Goal: Task Accomplishment & Management: Manage account settings

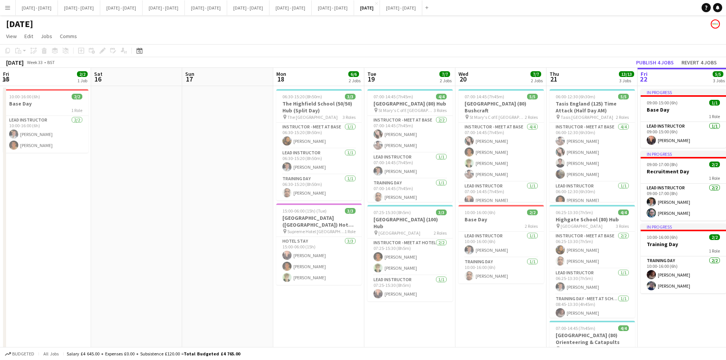
scroll to position [0, 176]
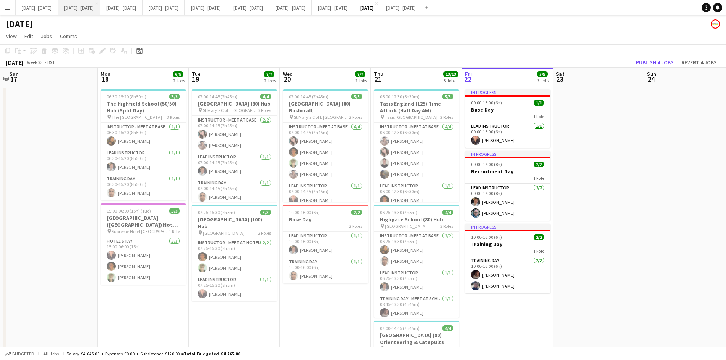
click at [85, 6] on button "[DATE] - [DATE] Close" at bounding box center [79, 7] width 42 height 15
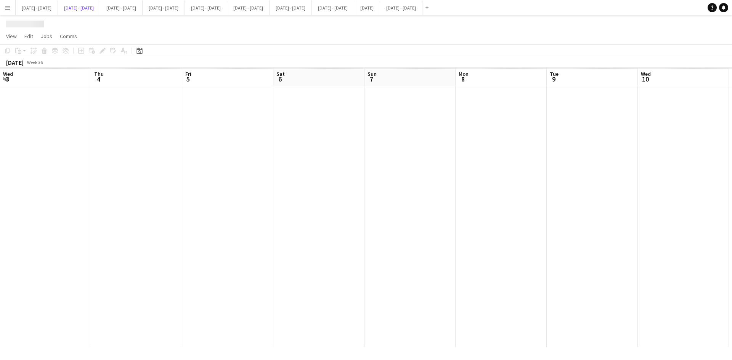
scroll to position [0, 260]
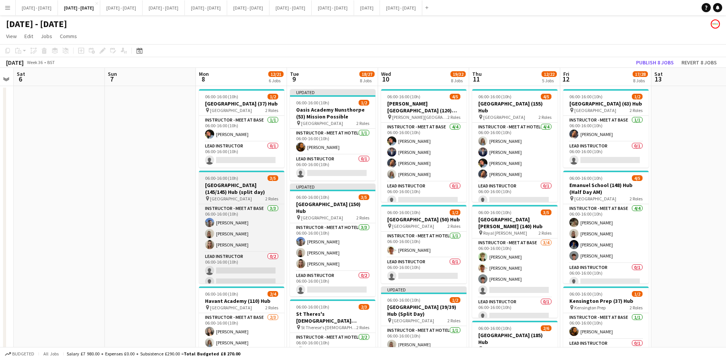
click at [247, 178] on div "06:00-16:00 (10h) 3/5" at bounding box center [241, 178] width 85 height 6
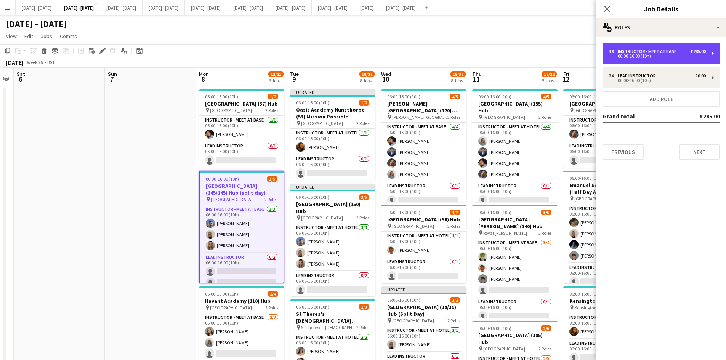
drag, startPoint x: 635, startPoint y: 51, endPoint x: 516, endPoint y: 74, distance: 121.6
click at [635, 51] on div "Instructor - Meet at Base" at bounding box center [649, 51] width 62 height 5
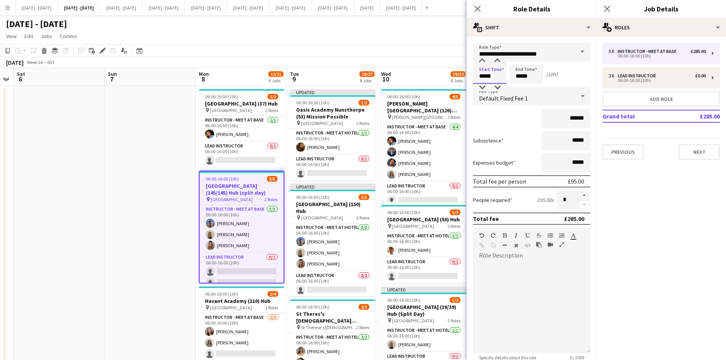
drag, startPoint x: 497, startPoint y: 79, endPoint x: 465, endPoint y: 77, distance: 32.0
type input "*****"
click at [477, 9] on icon at bounding box center [477, 8] width 7 height 7
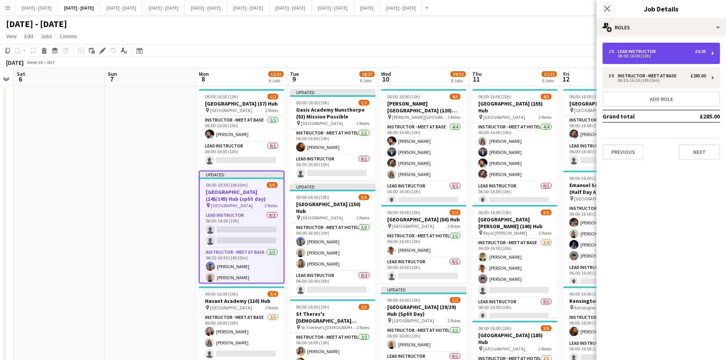
click at [627, 54] on div "06:00-16:00 (10h)" at bounding box center [657, 56] width 97 height 4
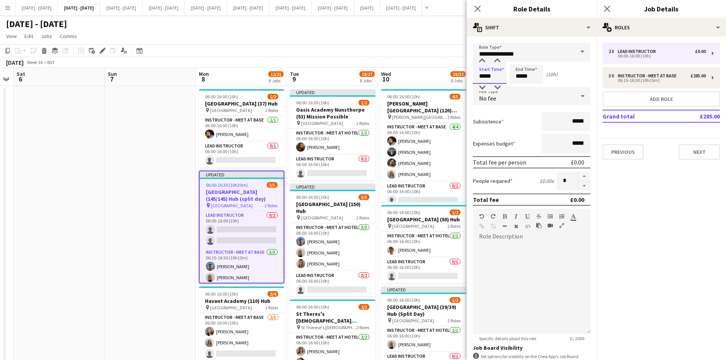
drag, startPoint x: 494, startPoint y: 76, endPoint x: 461, endPoint y: 76, distance: 33.2
type input "*****"
click at [473, 9] on app-icon "Close pop-in" at bounding box center [477, 8] width 11 height 11
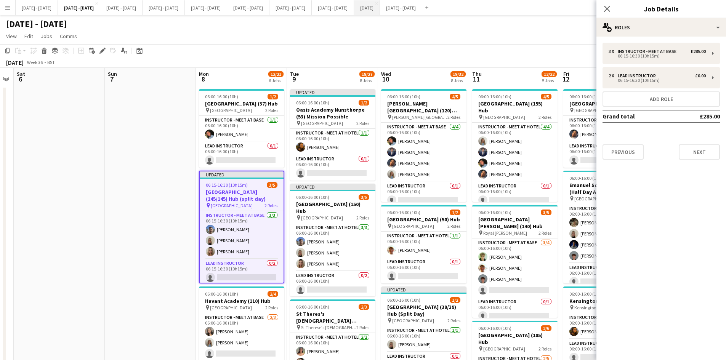
click at [380, 6] on button "[DATE] Close" at bounding box center [367, 7] width 26 height 15
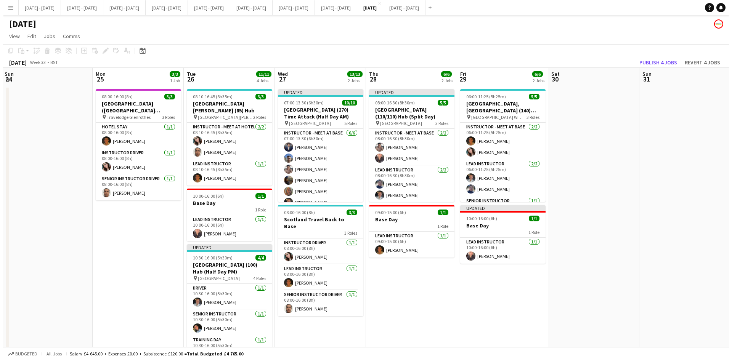
scroll to position [0, 275]
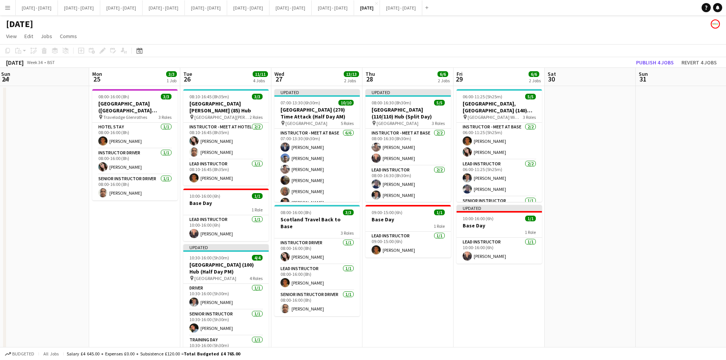
drag, startPoint x: 610, startPoint y: 183, endPoint x: 1, endPoint y: 225, distance: 610.2
click at [1, 225] on app-calendar-viewport "Thu 21 13/13 3 Jobs Fri 22 5/5 3 Jobs Sat 23 Sun 24 Mon 25 3/3 1 Job Tue 26 11/…" at bounding box center [363, 281] width 726 height 426
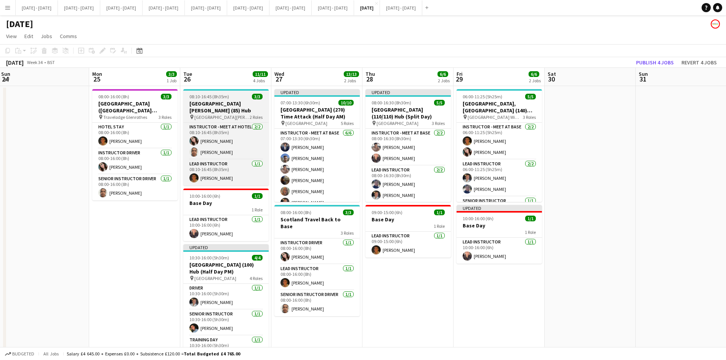
click at [234, 99] on div "08:10-16:45 (8h35m) 3/3" at bounding box center [225, 97] width 85 height 6
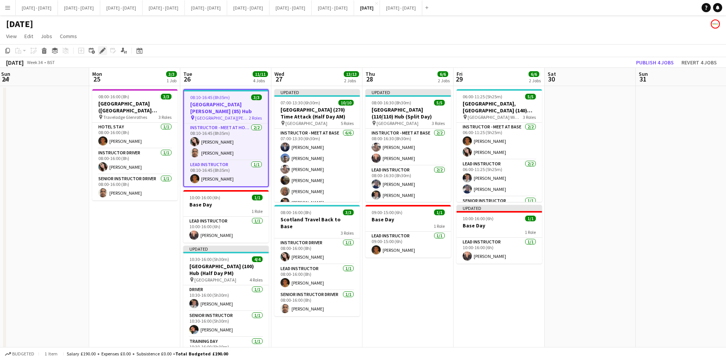
click at [101, 50] on icon "Edit" at bounding box center [102, 51] width 6 height 6
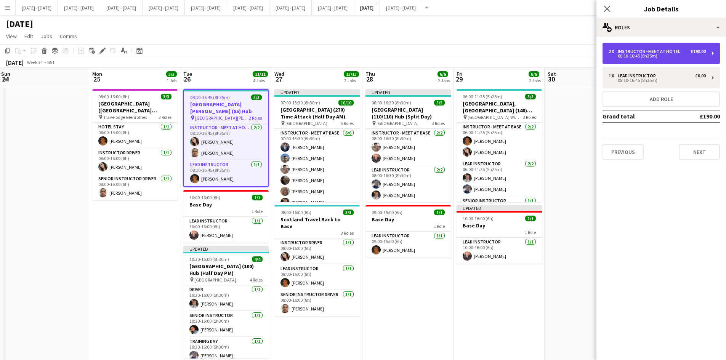
click at [627, 56] on div "08:10-16:45 (8h35m)" at bounding box center [657, 56] width 97 height 4
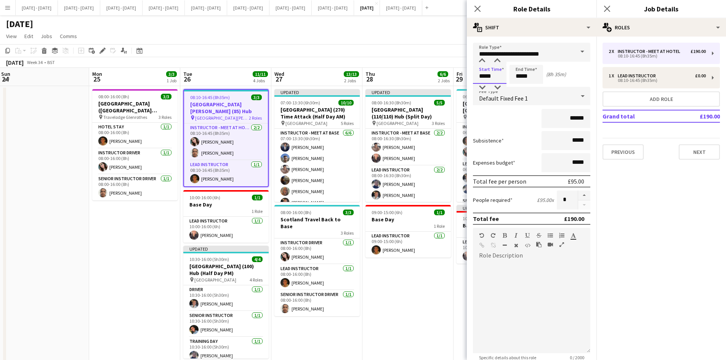
drag, startPoint x: 495, startPoint y: 79, endPoint x: 470, endPoint y: 78, distance: 24.8
click at [470, 78] on form "**********" at bounding box center [532, 241] width 130 height 397
type input "*****"
click at [477, 7] on icon "Close pop-in" at bounding box center [477, 8] width 7 height 7
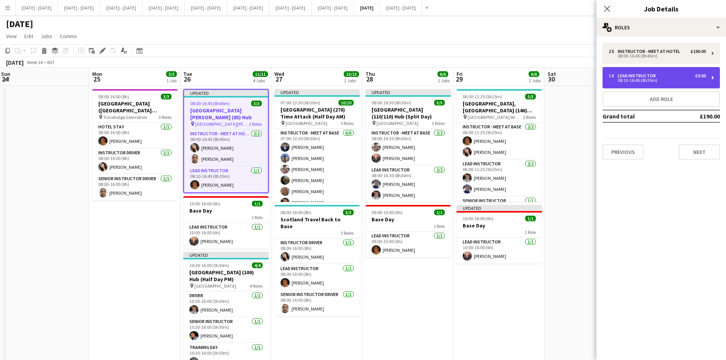
click at [627, 76] on div "Lead Instructor" at bounding box center [638, 75] width 41 height 5
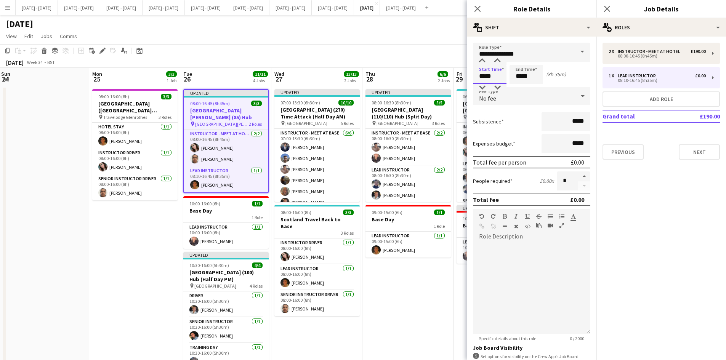
drag, startPoint x: 492, startPoint y: 74, endPoint x: 471, endPoint y: 78, distance: 20.9
click at [471, 78] on form "**********" at bounding box center [532, 232] width 130 height 378
type input "*****"
click at [476, 7] on icon at bounding box center [477, 8] width 7 height 7
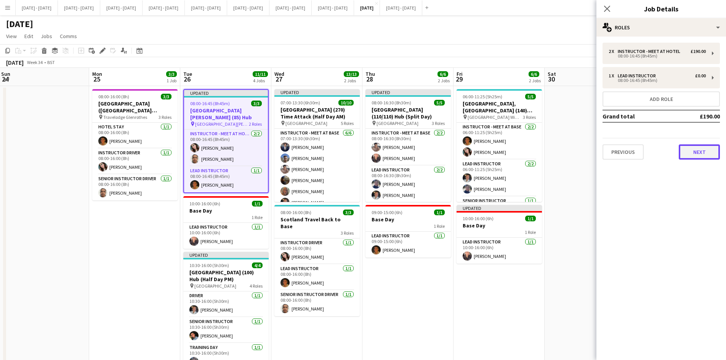
click at [693, 153] on button "Next" at bounding box center [699, 151] width 41 height 15
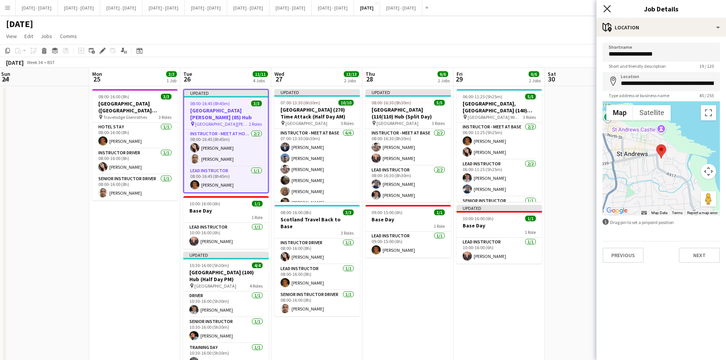
click at [610, 7] on icon "Close pop-in" at bounding box center [606, 8] width 7 height 7
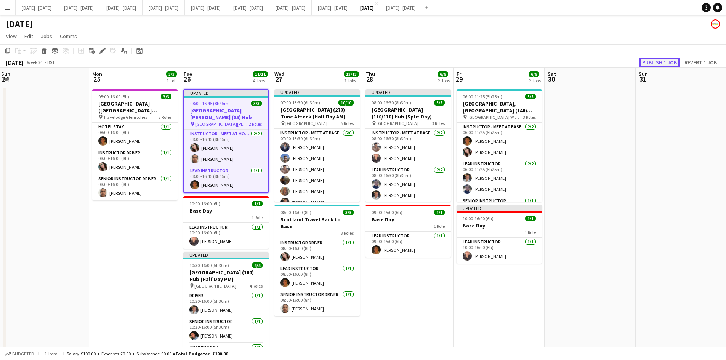
click at [656, 63] on button "Publish 1 job" at bounding box center [659, 63] width 41 height 10
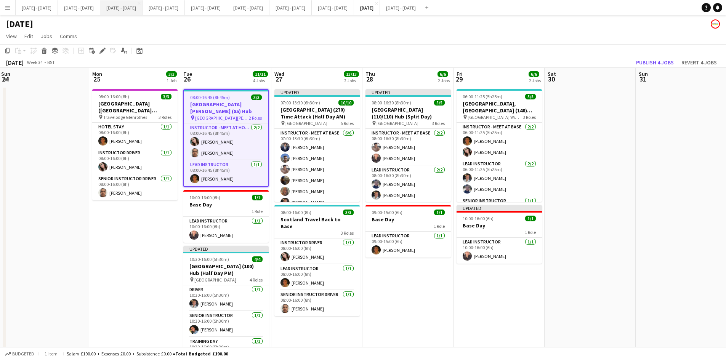
click at [143, 8] on button "[DATE] - [DATE] Close" at bounding box center [121, 7] width 42 height 15
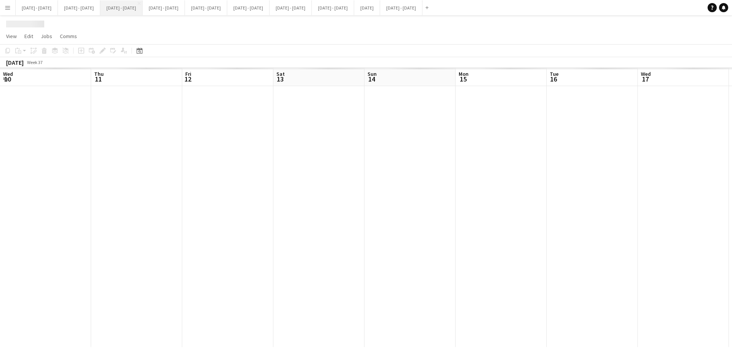
scroll to position [0, 261]
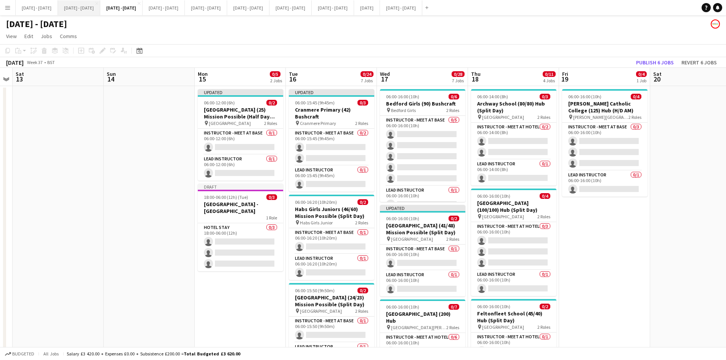
click at [87, 10] on button "[DATE] - [DATE] Close" at bounding box center [79, 7] width 42 height 15
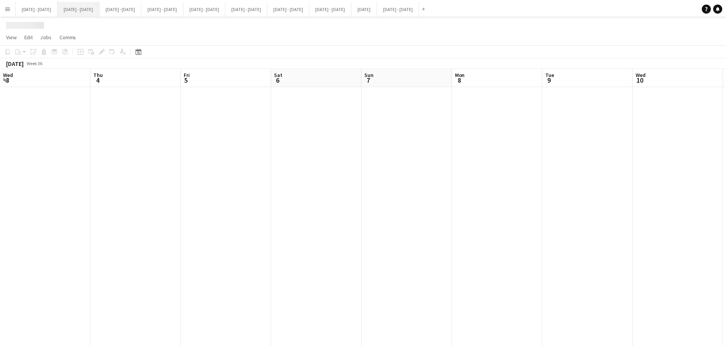
scroll to position [0, 260]
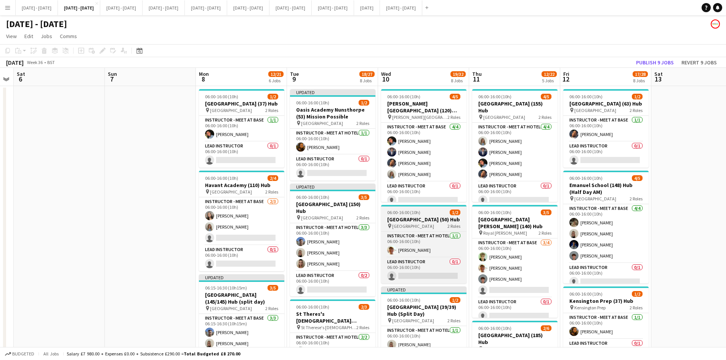
click at [430, 212] on div "06:00-16:00 (10h) 1/2" at bounding box center [423, 213] width 85 height 6
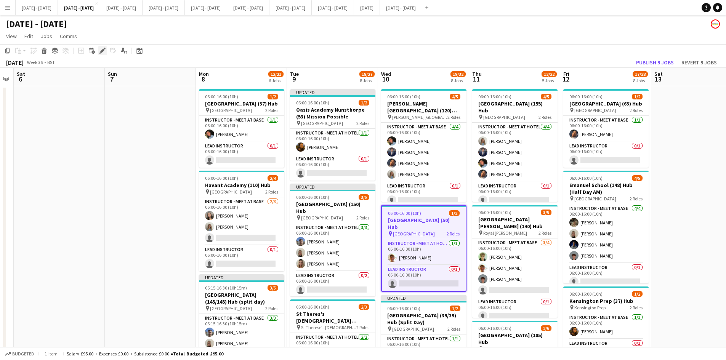
click at [99, 51] on icon "Edit" at bounding box center [102, 51] width 6 height 6
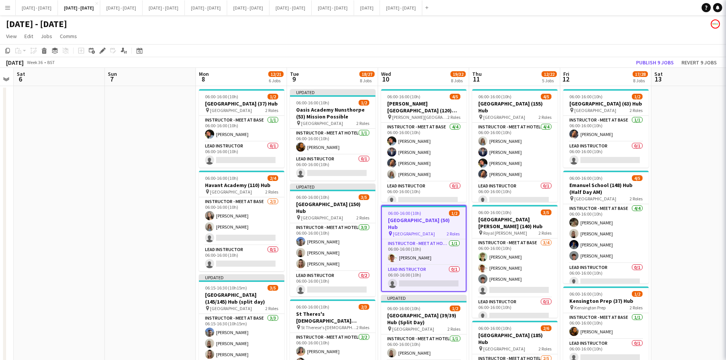
type input "**********"
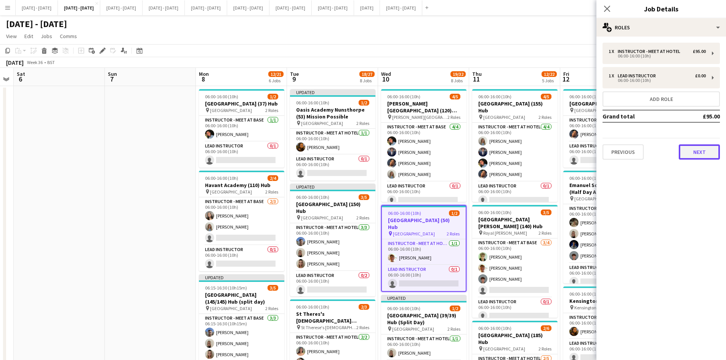
click at [679, 151] on button "Next" at bounding box center [699, 151] width 41 height 15
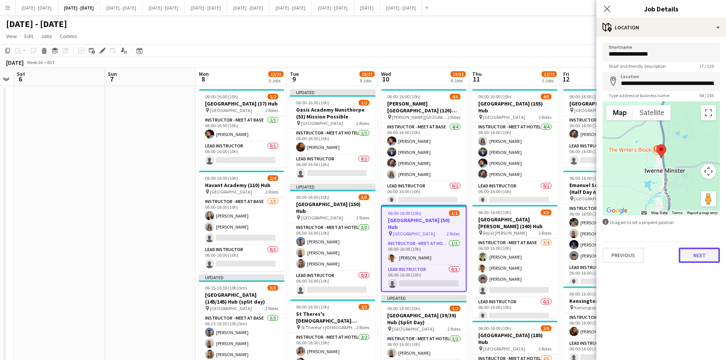
click at [697, 260] on button "Next" at bounding box center [699, 255] width 41 height 15
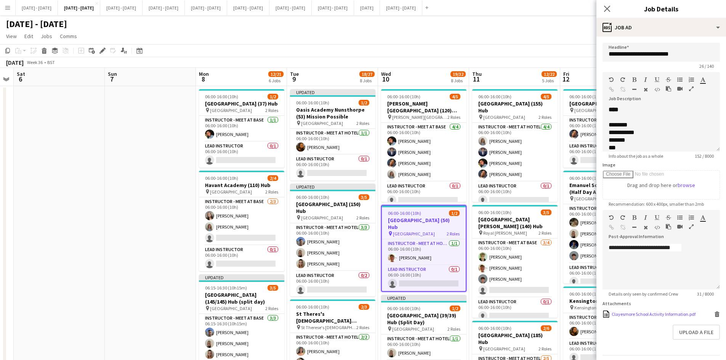
click at [715, 313] on icon at bounding box center [717, 312] width 5 height 2
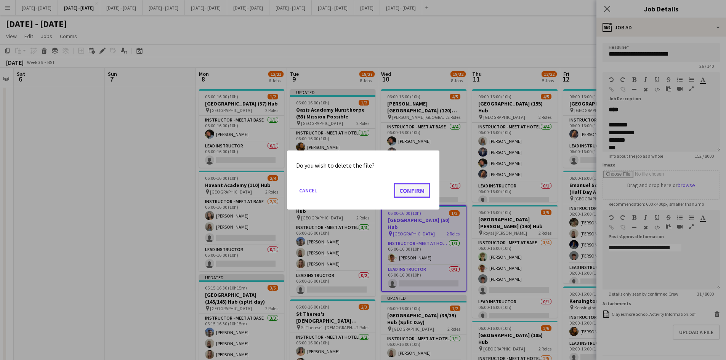
click at [420, 194] on button "Confirm" at bounding box center [412, 190] width 37 height 15
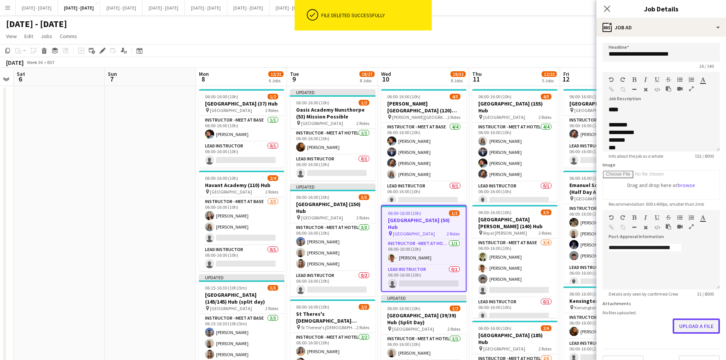
click at [691, 327] on button "Upload a file" at bounding box center [696, 326] width 47 height 15
click at [607, 8] on icon "Close pop-in" at bounding box center [606, 8] width 7 height 7
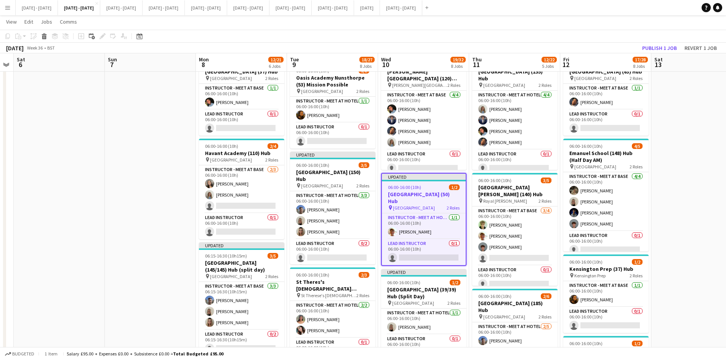
scroll to position [0, 0]
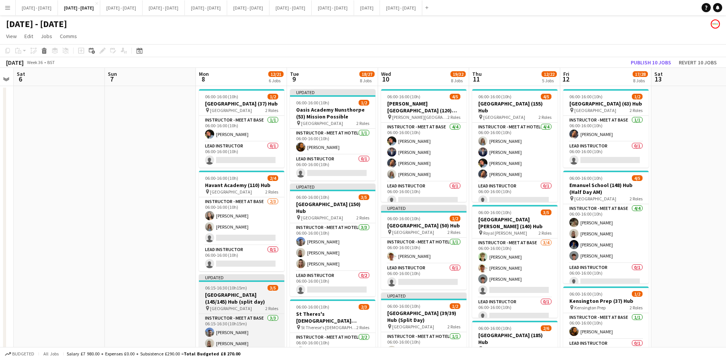
click at [257, 291] on app-job-card "Updated 06:15-16:30 (10h15m) 3/5 [GEOGRAPHIC_DATA] (145/145) Hub (split day) pi…" at bounding box center [241, 330] width 85 height 113
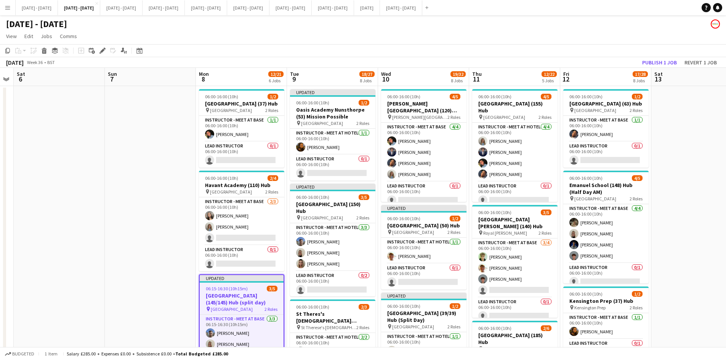
click at [257, 291] on div "06:15-16:30 (10h15m) 3/5" at bounding box center [242, 289] width 84 height 6
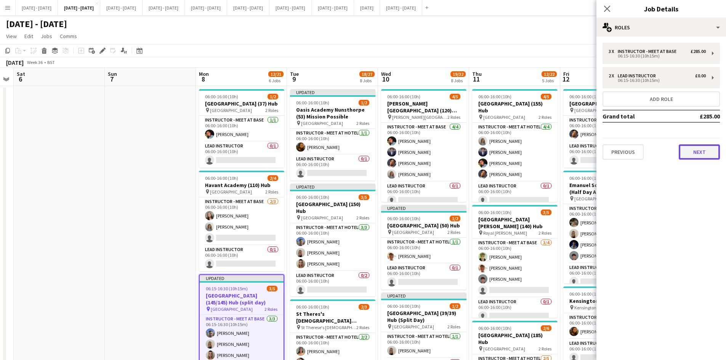
click at [692, 152] on button "Next" at bounding box center [699, 151] width 41 height 15
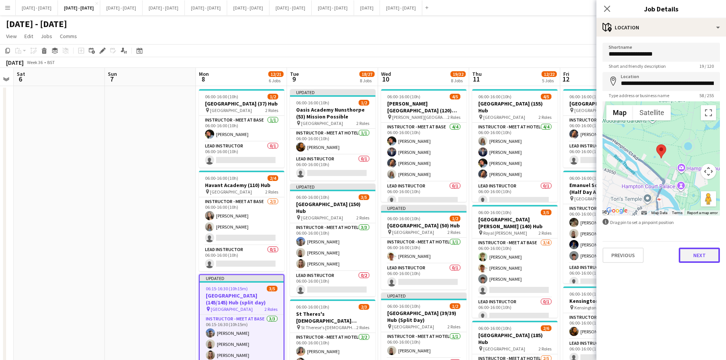
click at [696, 256] on button "Next" at bounding box center [699, 255] width 41 height 15
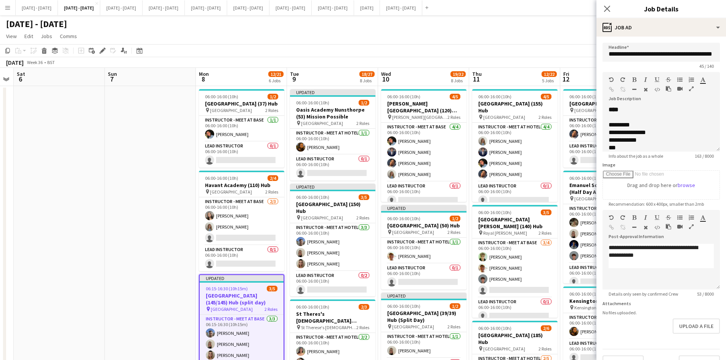
scroll to position [24, 0]
click at [678, 327] on button "Upload a file" at bounding box center [696, 326] width 47 height 15
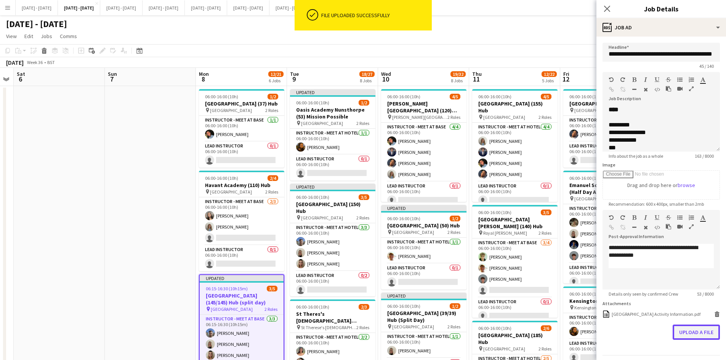
click at [695, 340] on button "Upload a file" at bounding box center [696, 332] width 47 height 15
click at [606, 6] on icon "Close pop-in" at bounding box center [606, 8] width 7 height 7
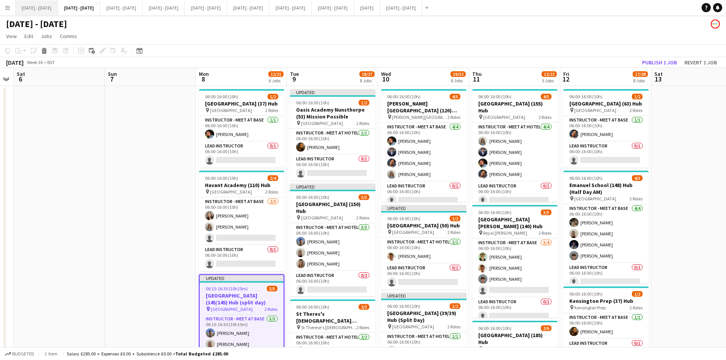
click at [42, 7] on button "[DATE] - [DATE] Close" at bounding box center [37, 7] width 42 height 15
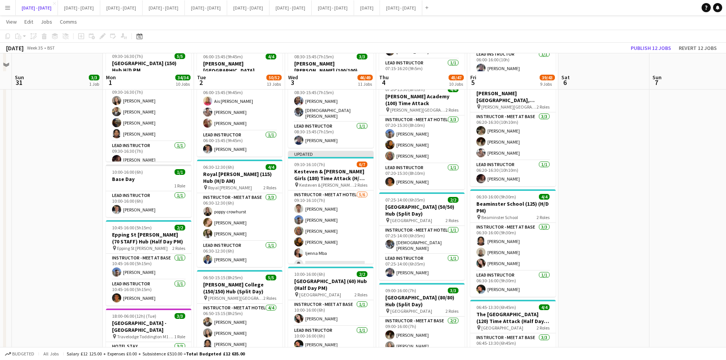
scroll to position [534, 0]
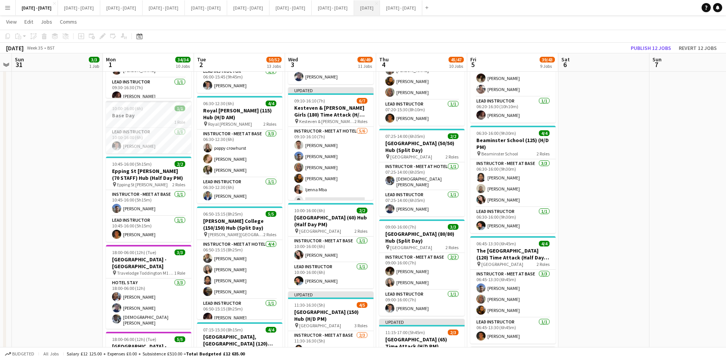
click at [380, 4] on button "[DATE] Close" at bounding box center [367, 7] width 26 height 15
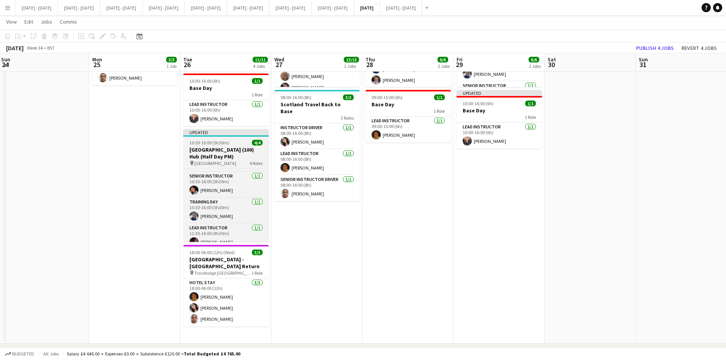
scroll to position [30, 0]
click at [233, 140] on div "10:30-16:00 (5h30m) 4/4" at bounding box center [225, 143] width 85 height 6
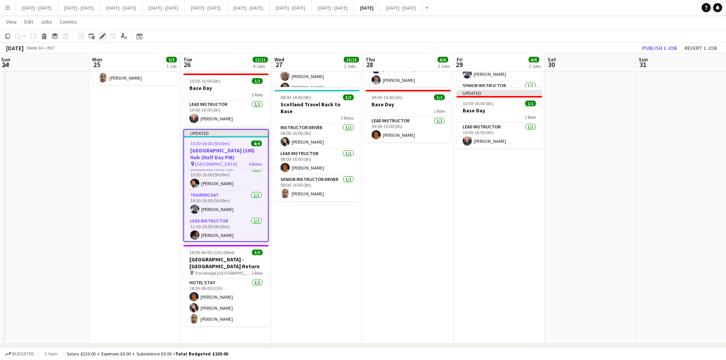
click at [101, 34] on icon "Edit" at bounding box center [102, 36] width 6 height 6
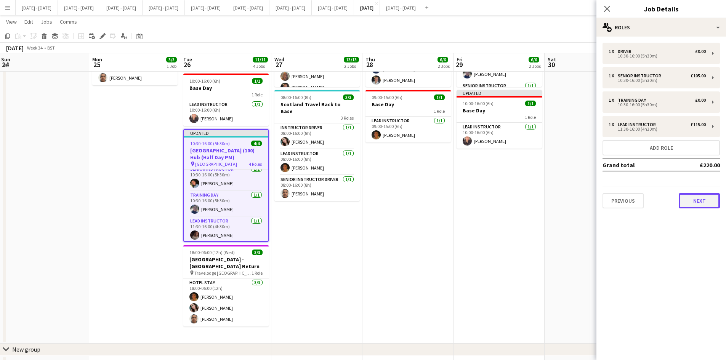
click at [692, 202] on button "Next" at bounding box center [699, 200] width 41 height 15
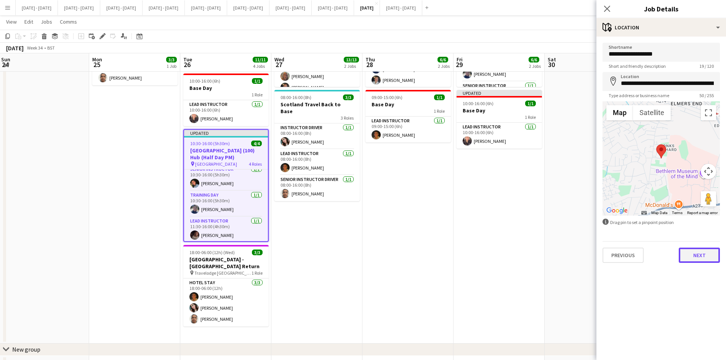
click at [702, 257] on button "Next" at bounding box center [699, 255] width 41 height 15
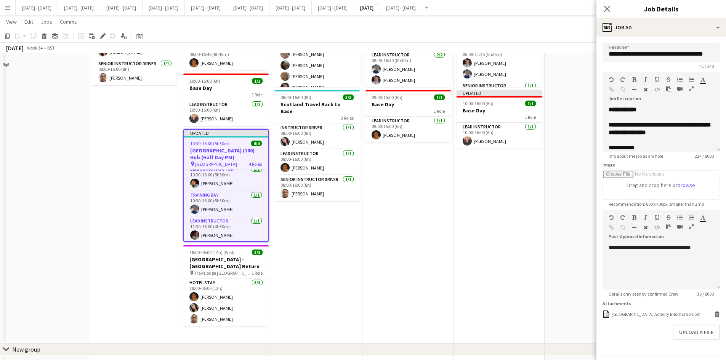
scroll to position [0, 0]
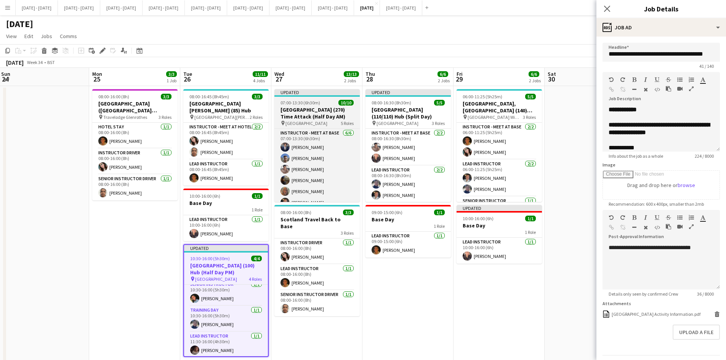
click at [325, 100] on div "07:00-13:30 (6h30m) 10/10" at bounding box center [316, 103] width 85 height 6
type input "**********"
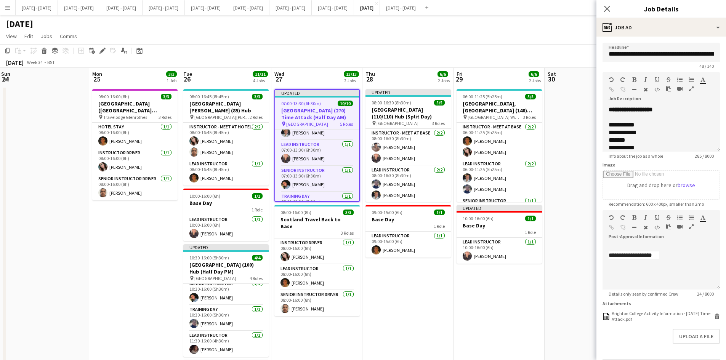
scroll to position [68, 0]
click at [329, 104] on div "07:00-13:30 (6h30m) 10/10" at bounding box center [317, 104] width 84 height 6
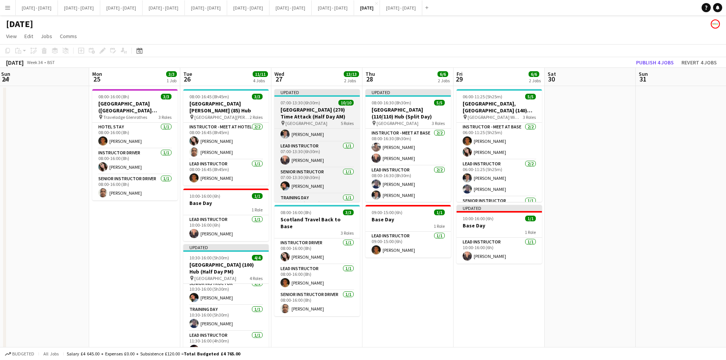
click at [330, 122] on div "pin Brighton College 5 Roles" at bounding box center [316, 123] width 85 height 6
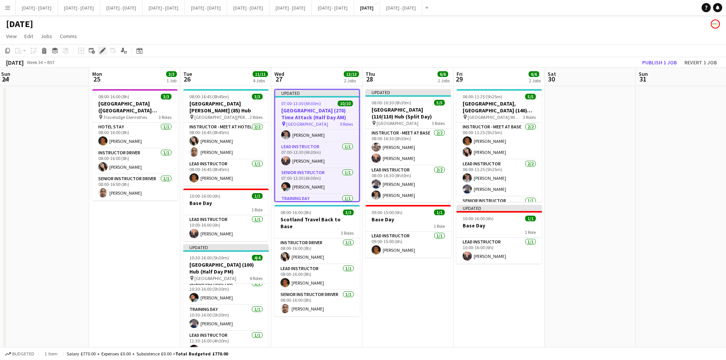
click at [100, 49] on icon "Edit" at bounding box center [102, 51] width 6 height 6
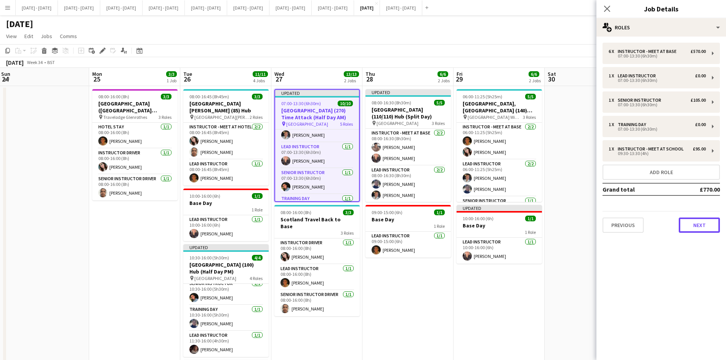
click at [692, 223] on button "Next" at bounding box center [699, 225] width 41 height 15
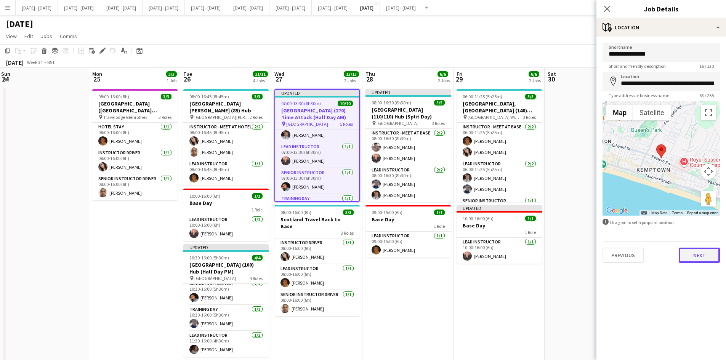
click at [697, 260] on button "Next" at bounding box center [699, 255] width 41 height 15
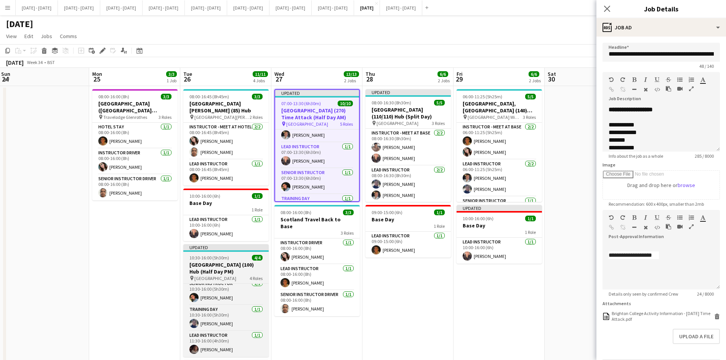
click at [237, 255] on div "10:30-16:00 (5h30m) 4/4" at bounding box center [225, 258] width 85 height 6
type input "**********"
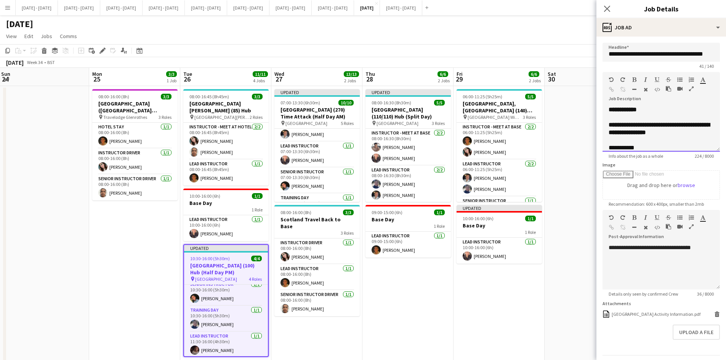
click at [647, 107] on div "**********" at bounding box center [661, 129] width 117 height 46
click at [606, 10] on icon at bounding box center [606, 8] width 7 height 7
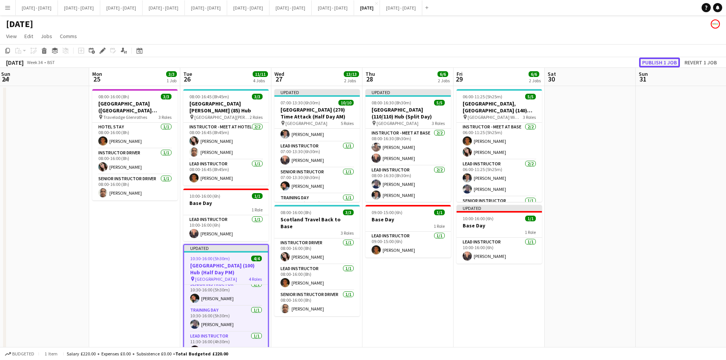
click at [651, 63] on button "Publish 1 job" at bounding box center [659, 63] width 41 height 10
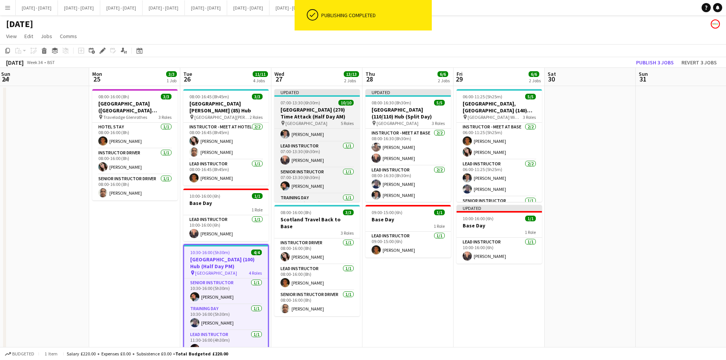
click at [328, 103] on div "07:00-13:30 (6h30m) 10/10" at bounding box center [316, 103] width 85 height 6
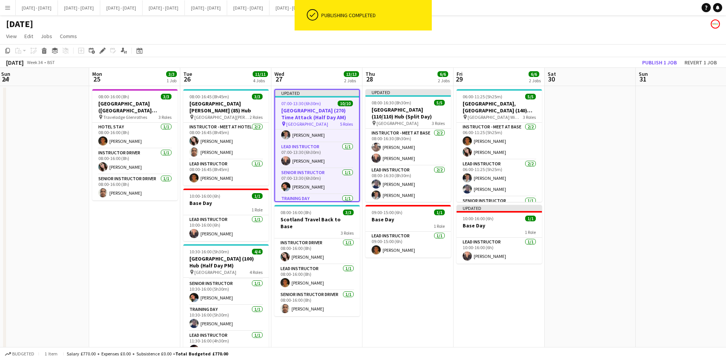
scroll to position [24, 0]
click at [103, 50] on icon at bounding box center [102, 51] width 4 height 4
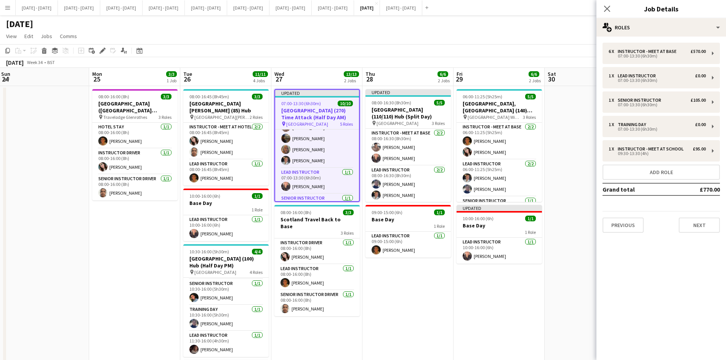
scroll to position [48, 0]
click at [703, 223] on button "Next" at bounding box center [699, 225] width 41 height 15
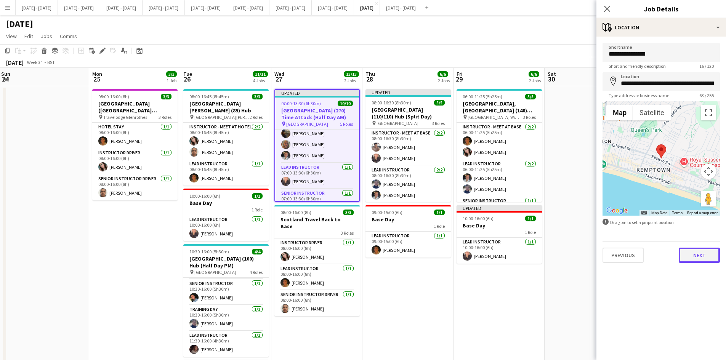
click at [699, 253] on button "Next" at bounding box center [699, 255] width 41 height 15
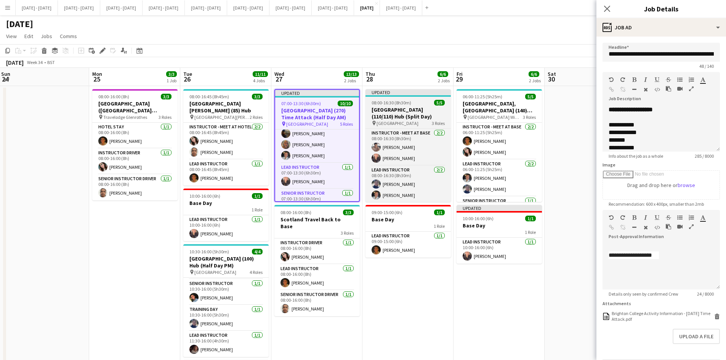
click at [420, 100] on div "08:00-16:30 (8h30m) 5/5" at bounding box center [408, 103] width 85 height 6
type input "**********"
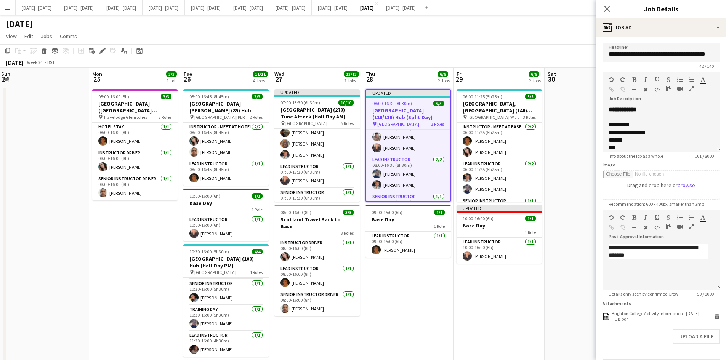
scroll to position [14, 0]
drag, startPoint x: 645, startPoint y: 110, endPoint x: 647, endPoint y: 103, distance: 7.6
click at [645, 110] on div "**********" at bounding box center [661, 129] width 117 height 46
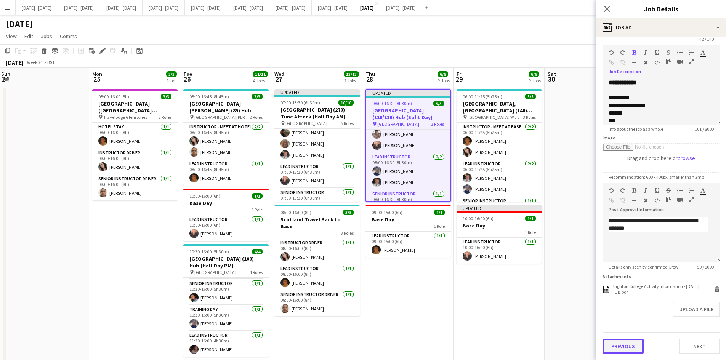
click at [623, 349] on button "Previous" at bounding box center [623, 346] width 41 height 15
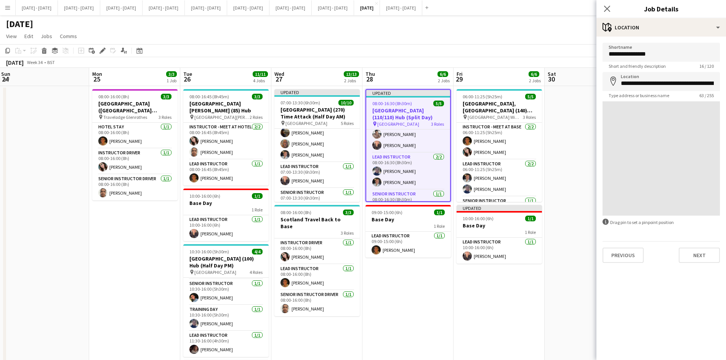
scroll to position [0, 0]
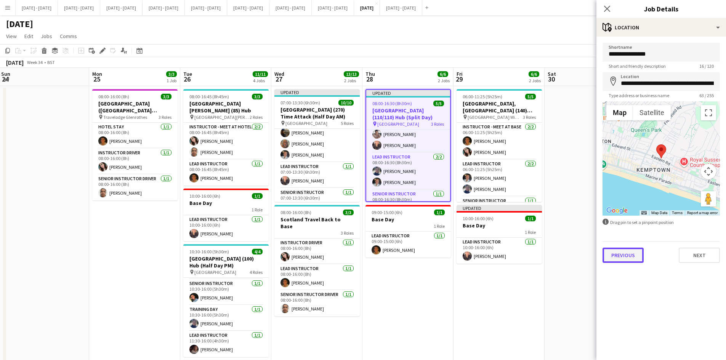
click at [623, 258] on button "Previous" at bounding box center [623, 255] width 41 height 15
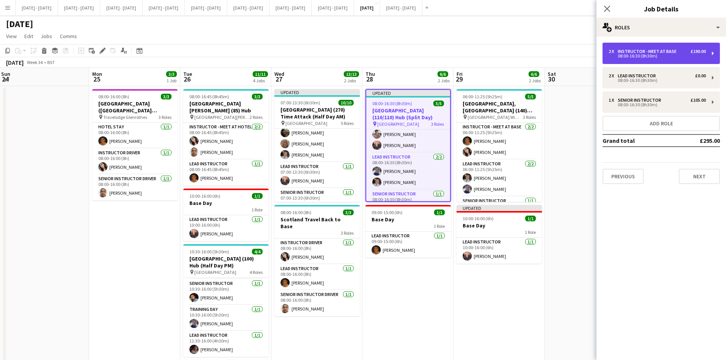
click at [641, 51] on div "Instructor - Meet at Base" at bounding box center [649, 51] width 62 height 5
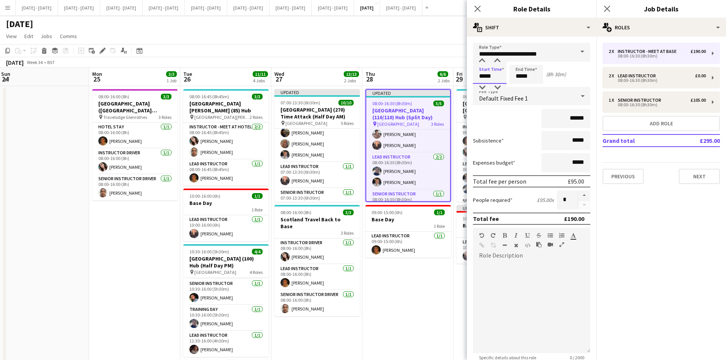
drag, startPoint x: 492, startPoint y: 76, endPoint x: 472, endPoint y: 76, distance: 20.2
click at [472, 76] on form "**********" at bounding box center [532, 241] width 130 height 397
type input "*****"
click at [478, 8] on icon at bounding box center [477, 8] width 7 height 7
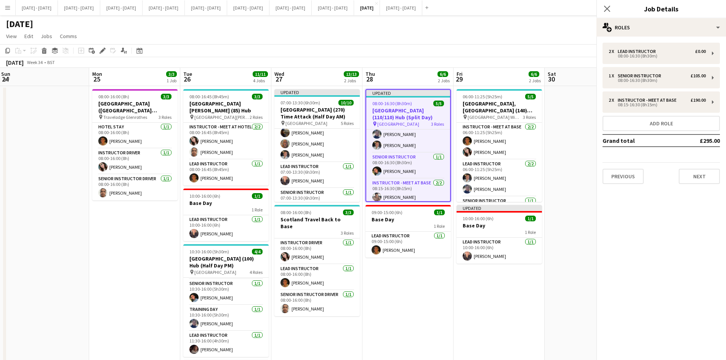
scroll to position [28, 0]
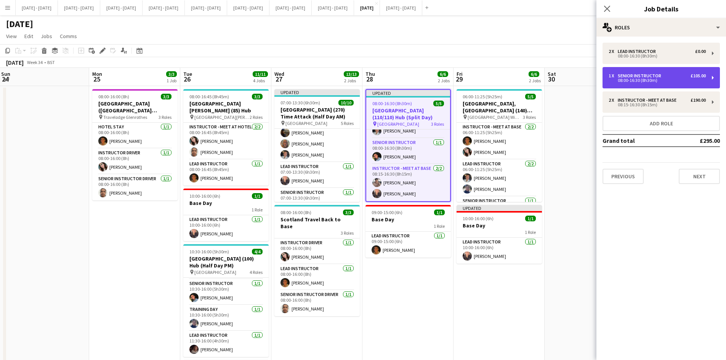
click at [624, 79] on div "08:00-16:30 (8h30m)" at bounding box center [657, 81] width 97 height 4
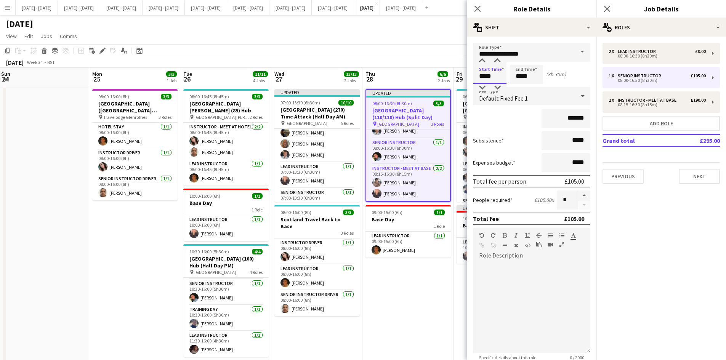
drag, startPoint x: 494, startPoint y: 74, endPoint x: 460, endPoint y: 74, distance: 34.3
click at [462, 75] on body "Menu Boards Boards Boards All jobs Status Workforce Workforce My Workforce Recr…" at bounding box center [363, 253] width 726 height 507
type input "*****"
click at [477, 8] on icon at bounding box center [477, 8] width 7 height 7
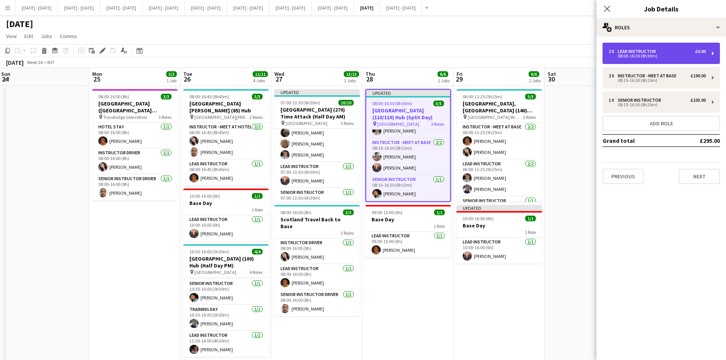
click at [624, 55] on div "08:00-16:30 (8h30m)" at bounding box center [657, 56] width 97 height 4
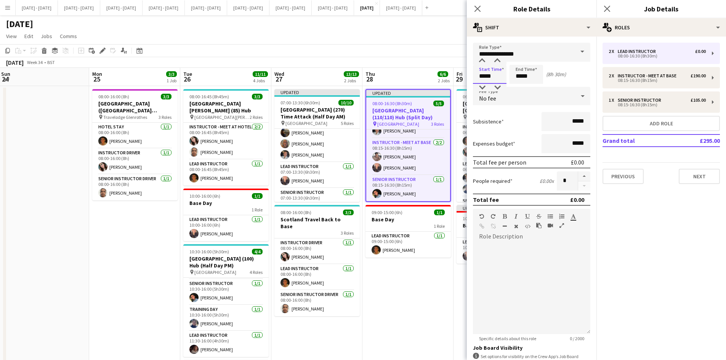
drag, startPoint x: 493, startPoint y: 74, endPoint x: 459, endPoint y: 79, distance: 34.3
click at [459, 79] on body "Menu Boards Boards Boards All jobs Status Workforce Workforce My Workforce Recr…" at bounding box center [363, 253] width 726 height 507
type input "*****"
click at [476, 8] on icon at bounding box center [477, 8] width 7 height 7
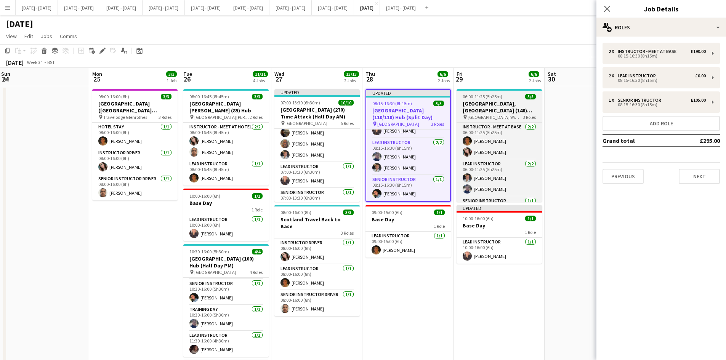
click at [508, 95] on div "06:00-11:25 (5h25m) 5/5" at bounding box center [499, 97] width 85 height 6
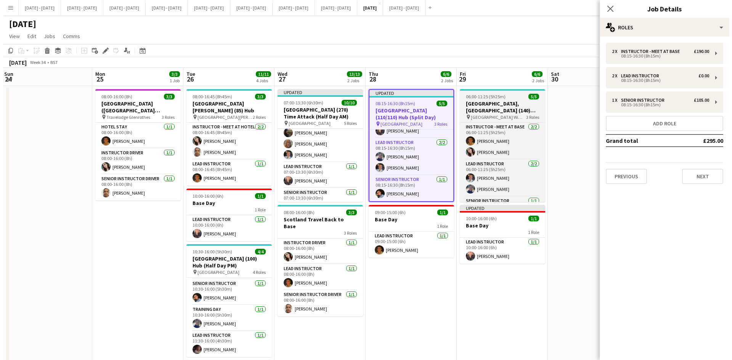
scroll to position [27, 0]
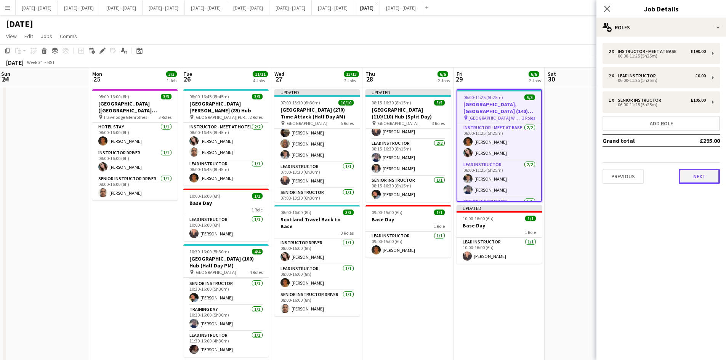
click at [696, 178] on button "Next" at bounding box center [699, 176] width 41 height 15
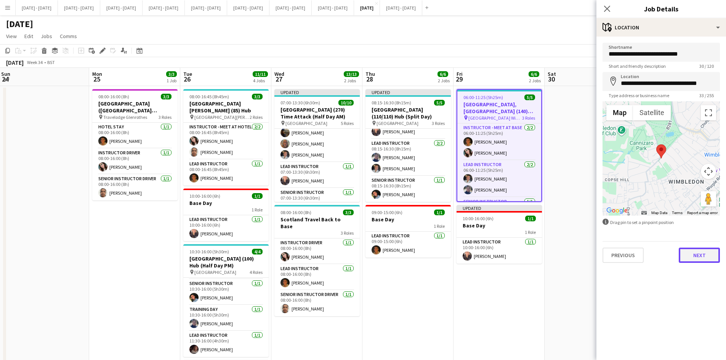
click at [690, 260] on button "Next" at bounding box center [699, 255] width 41 height 15
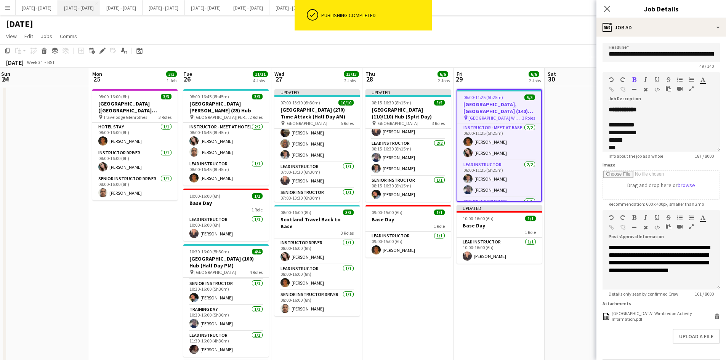
click at [81, 7] on button "[DATE] - [DATE] Close" at bounding box center [79, 7] width 42 height 15
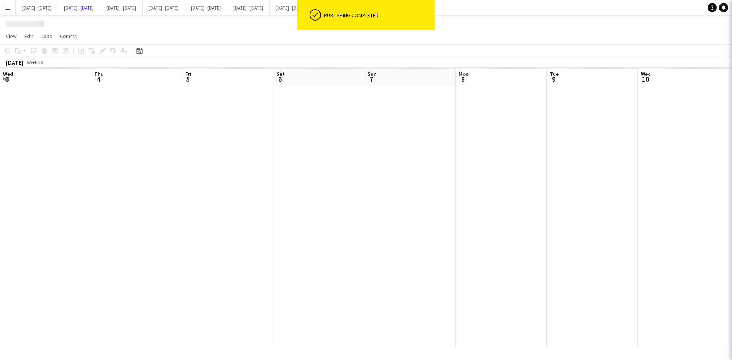
scroll to position [0, 260]
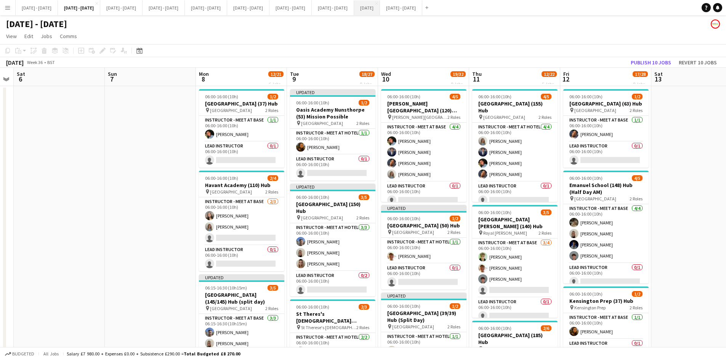
click at [380, 7] on button "[DATE] Close" at bounding box center [367, 7] width 26 height 15
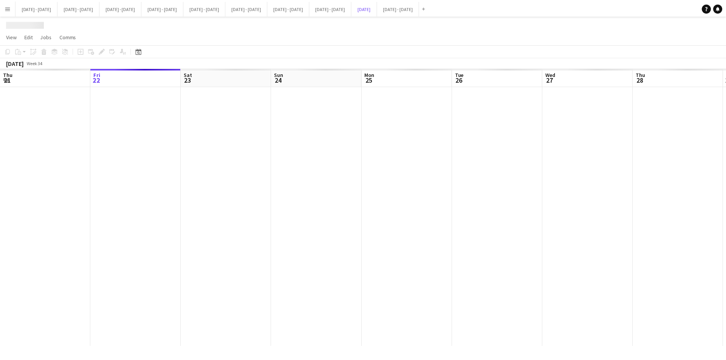
scroll to position [0, 275]
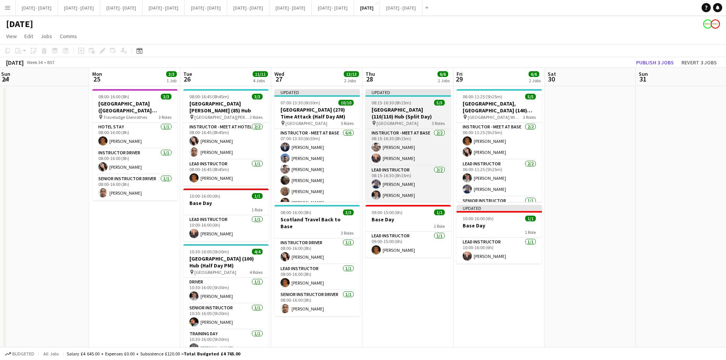
click at [419, 101] on div "08:15-16:30 (8h15m) 5/5" at bounding box center [408, 103] width 85 height 6
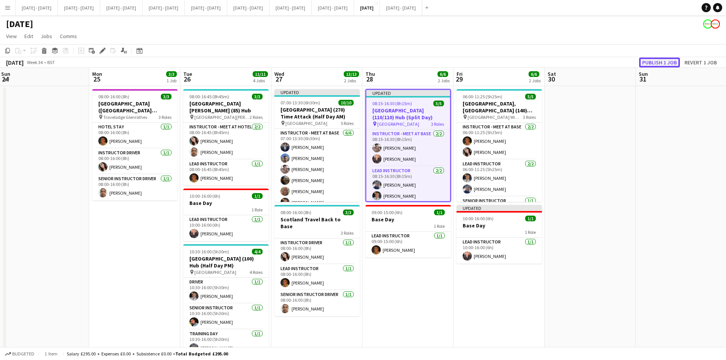
click at [660, 63] on button "Publish 1 job" at bounding box center [659, 63] width 41 height 10
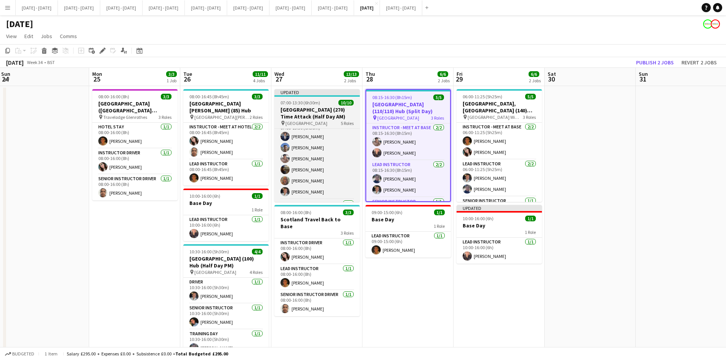
scroll to position [2, 0]
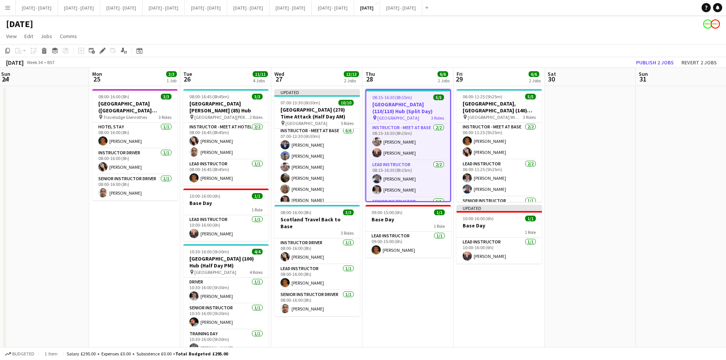
click at [125, 255] on app-date-cell "08:00-16:00 (8h) 3/3 [GEOGRAPHIC_DATA] ([GEOGRAPHIC_DATA][PERSON_NAME]) - [GEOG…" at bounding box center [134, 272] width 91 height 373
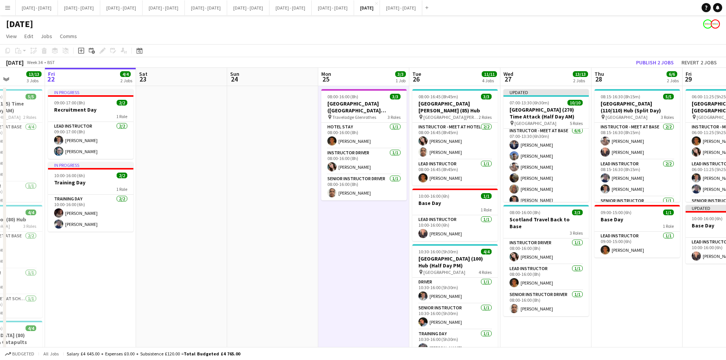
scroll to position [0, 196]
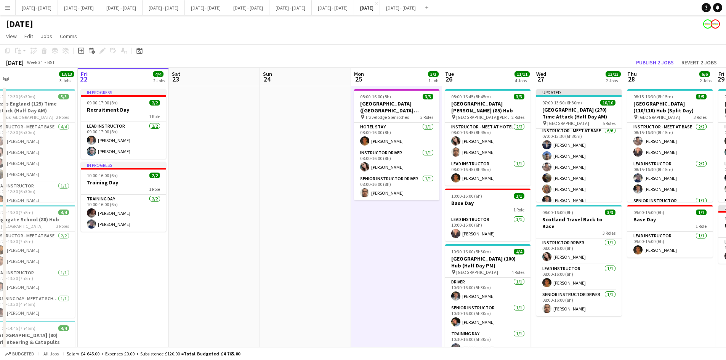
drag, startPoint x: 52, startPoint y: 246, endPoint x: 844, endPoint y: 244, distance: 792.5
click at [726, 244] on html "Menu Boards Boards Boards All jobs Status Workforce Workforce My Workforce Recr…" at bounding box center [363, 253] width 726 height 507
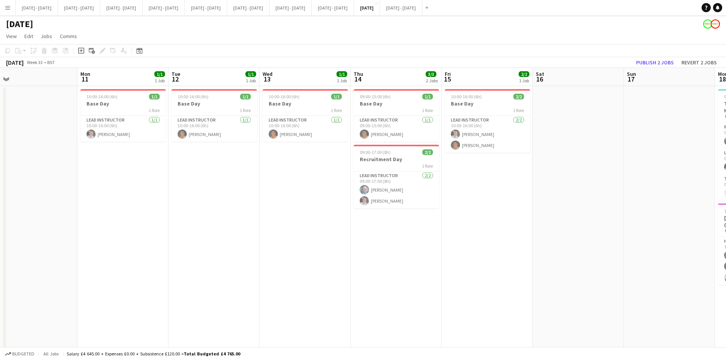
scroll to position [0, 185]
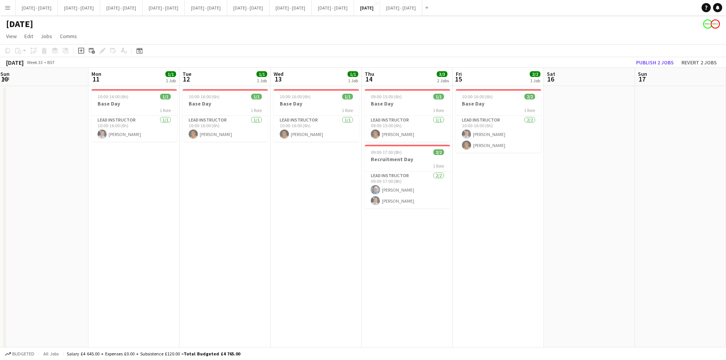
drag, startPoint x: 56, startPoint y: 253, endPoint x: 704, endPoint y: 247, distance: 648.4
click at [704, 247] on app-calendar-viewport "Fri 8 2/2 1 Job Sat 9 2/2 1 Job Sun 10 Mon 11 1/1 1 Job Tue 12 1/1 1 Job Wed 13…" at bounding box center [363, 281] width 726 height 426
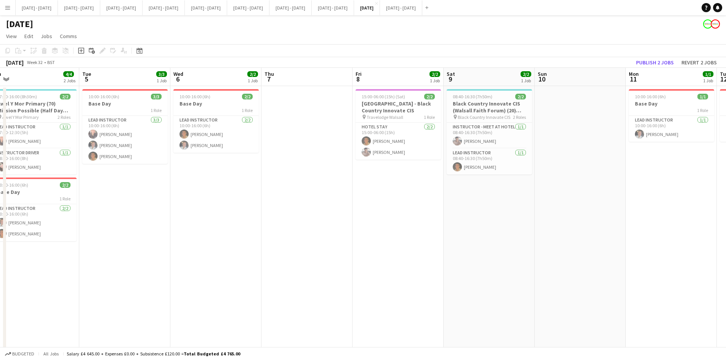
scroll to position [0, 156]
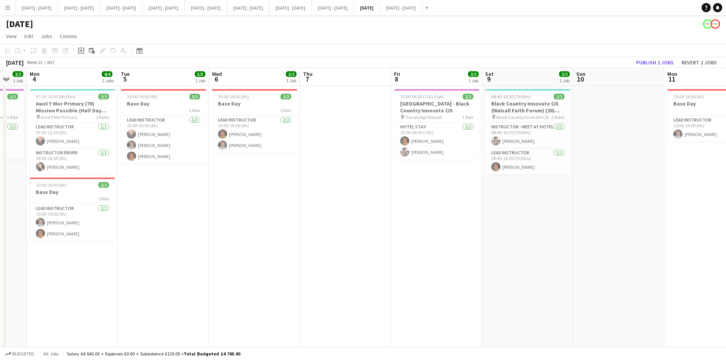
drag, startPoint x: 146, startPoint y: 231, endPoint x: 818, endPoint y: 262, distance: 672.8
click at [726, 262] on html "Menu Boards Boards Boards All jobs Status Workforce Workforce My Workforce Recr…" at bounding box center [363, 253] width 726 height 507
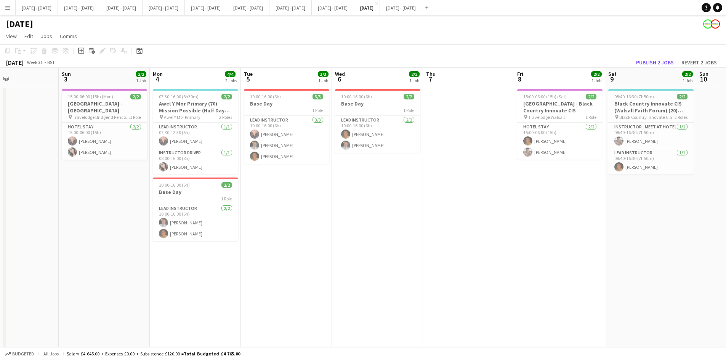
scroll to position [0, 225]
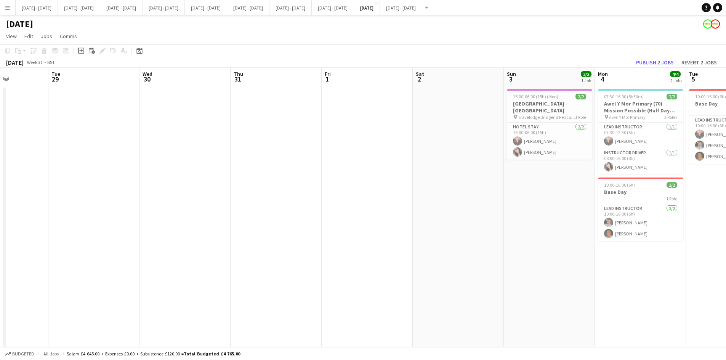
drag, startPoint x: 157, startPoint y: 258, endPoint x: 740, endPoint y: 259, distance: 582.9
click at [726, 259] on html "Menu Boards Boards Boards All jobs Status Workforce Workforce My Workforce Recr…" at bounding box center [363, 253] width 726 height 507
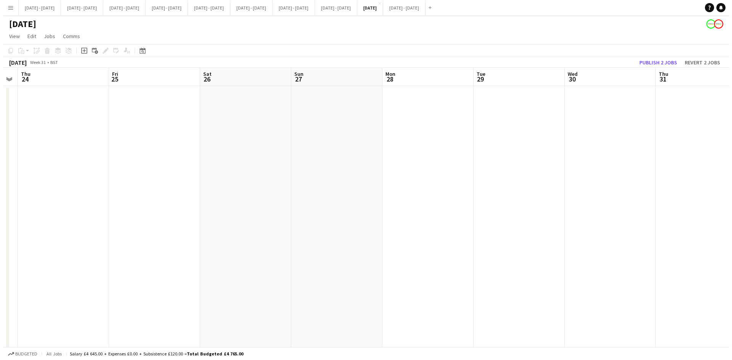
scroll to position [0, 205]
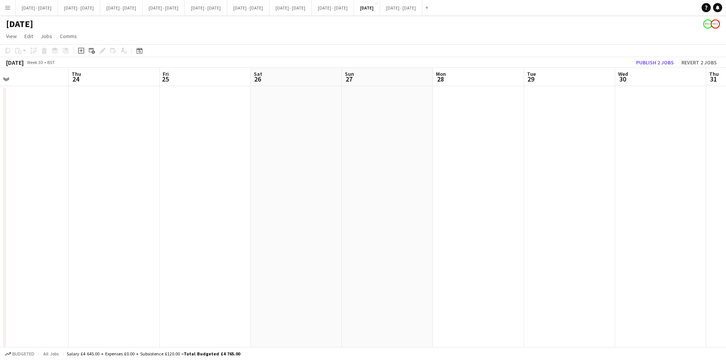
drag, startPoint x: 224, startPoint y: 151, endPoint x: 771, endPoint y: 189, distance: 548.3
click at [726, 189] on html "Menu Boards Boards Boards All jobs Status Workforce Workforce My Workforce Recr…" at bounding box center [363, 253] width 726 height 507
click at [420, 2] on app-icon "Close" at bounding box center [418, 3] width 3 height 3
click at [386, 6] on app-icon "Add" at bounding box center [384, 7] width 3 height 3
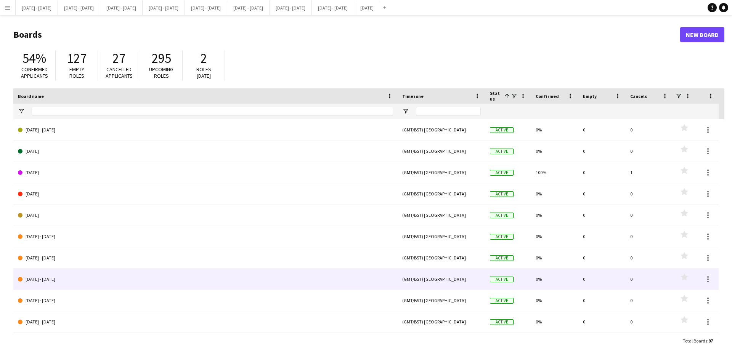
click at [47, 279] on link "[DATE] - [DATE]" at bounding box center [205, 279] width 375 height 21
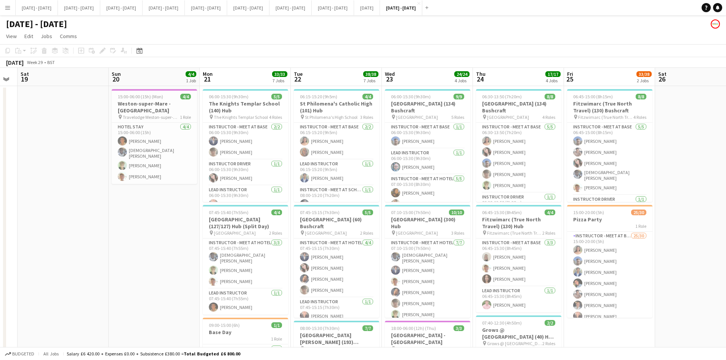
click at [6, 9] on app-icon "Menu" at bounding box center [8, 8] width 6 height 6
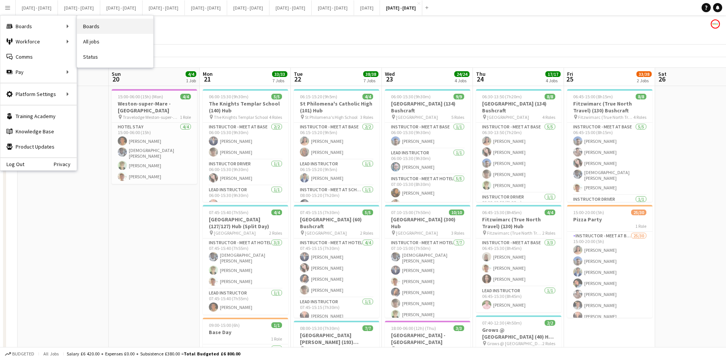
click at [92, 27] on link "Boards" at bounding box center [115, 26] width 76 height 15
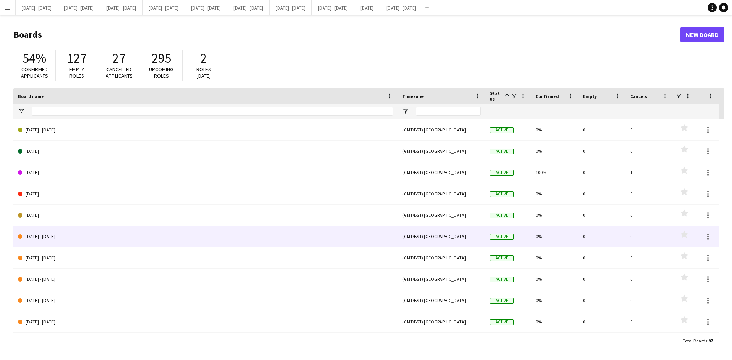
click at [61, 236] on link "[DATE] - [DATE]" at bounding box center [205, 236] width 375 height 21
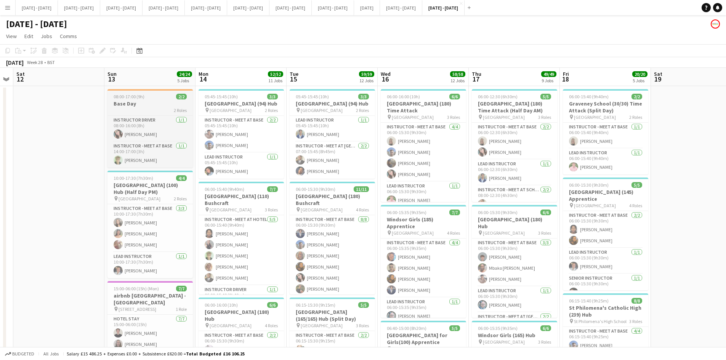
click at [152, 106] on h3 "Base Day" at bounding box center [149, 103] width 85 height 7
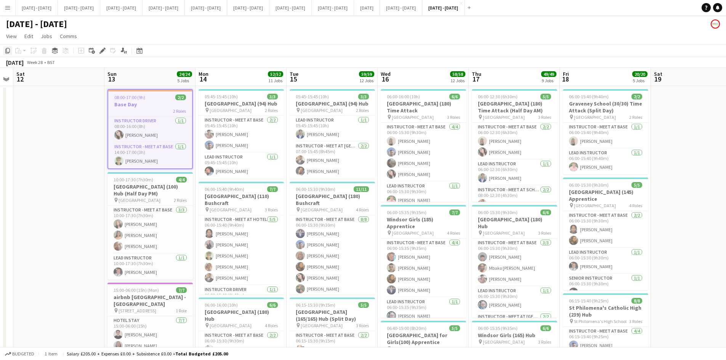
click at [8, 50] on icon "Copy" at bounding box center [8, 51] width 6 height 6
click at [380, 7] on button "[DATE] Close" at bounding box center [367, 7] width 26 height 15
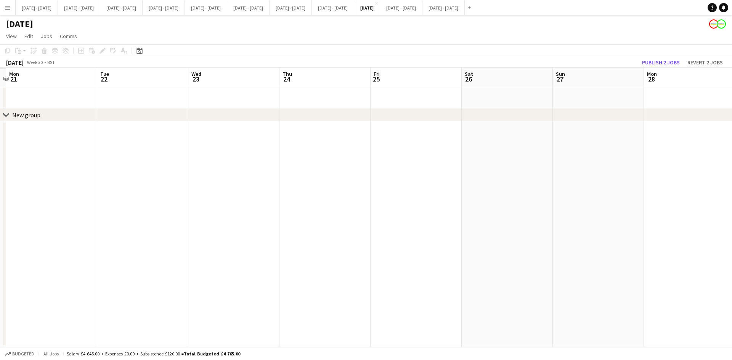
scroll to position [0, 213]
drag, startPoint x: 153, startPoint y: 185, endPoint x: 691, endPoint y: 173, distance: 538.0
click at [691, 173] on app-calendar-viewport "Tue 15 Wed 16 Thu 17 Fri 18 Sat 19 Sun 20 Mon 21 Tue 22 Wed 23 Thu 24 Fri 25 Sa…" at bounding box center [366, 207] width 732 height 279
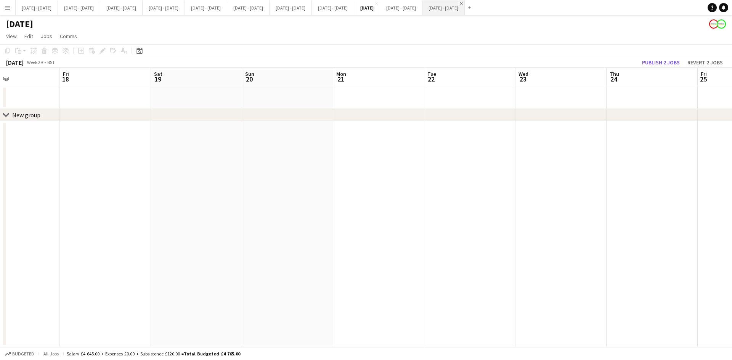
click at [463, 4] on app-icon "Close" at bounding box center [461, 3] width 3 height 3
click at [420, 2] on app-icon "Close" at bounding box center [418, 3] width 3 height 3
click at [141, 51] on icon "Date picker" at bounding box center [139, 51] width 6 height 6
click at [157, 137] on span "20" at bounding box center [161, 137] width 9 height 9
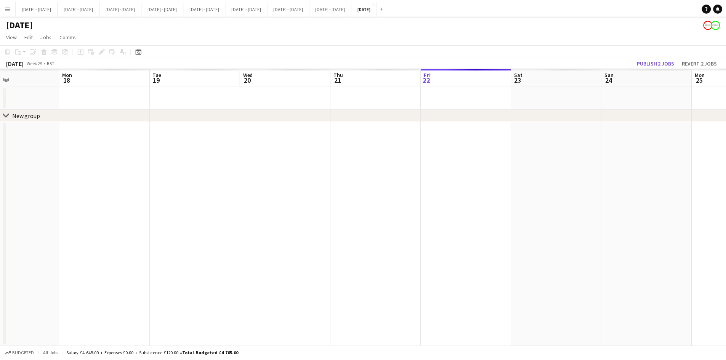
scroll to position [0, 262]
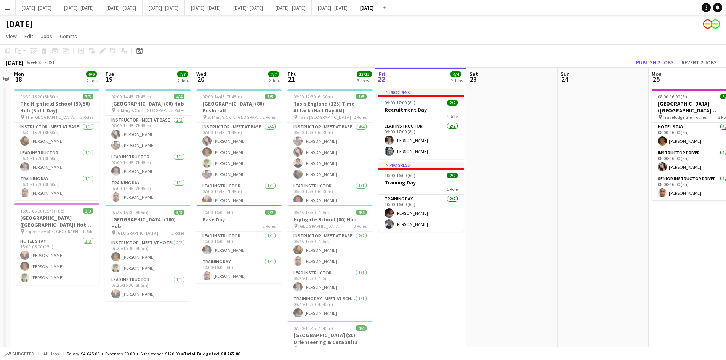
click at [406, 274] on app-date-cell "In progress 09:00-17:00 (8h) 2/2 Recruitment Day 1 Role Lead Instructor [DATE] …" at bounding box center [420, 272] width 91 height 373
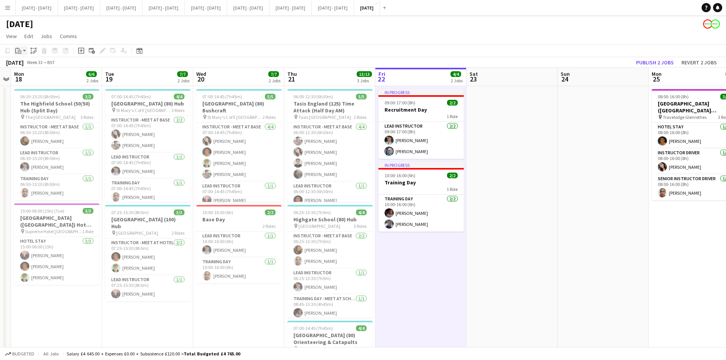
click at [20, 49] on icon "Paste" at bounding box center [18, 51] width 6 height 6
click at [27, 65] on link "Paste Ctrl+V" at bounding box center [56, 65] width 72 height 7
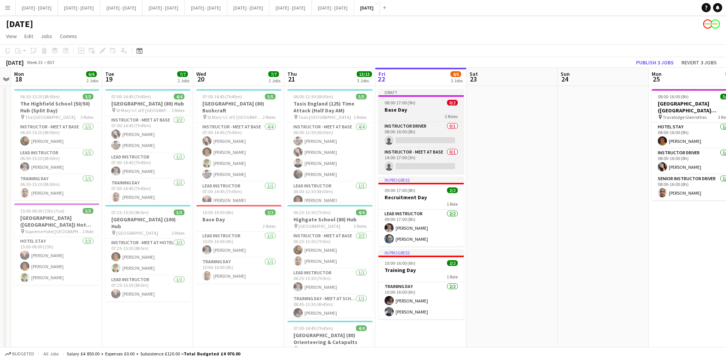
click at [431, 111] on h3 "Base Day" at bounding box center [421, 109] width 85 height 7
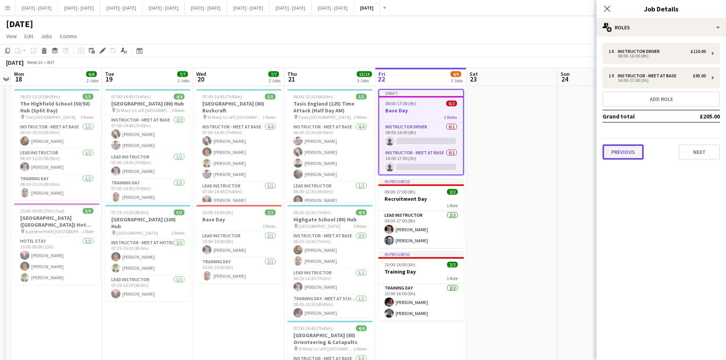
click at [622, 155] on button "Previous" at bounding box center [623, 151] width 41 height 15
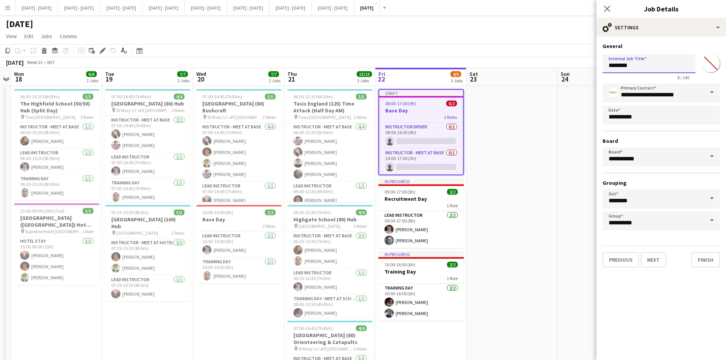
drag, startPoint x: 632, startPoint y: 62, endPoint x: 602, endPoint y: 69, distance: 31.3
click at [602, 69] on form "**********" at bounding box center [662, 155] width 130 height 225
click at [610, 66] on input "********" at bounding box center [649, 63] width 93 height 19
type input "**********"
click at [712, 62] on input "*******" at bounding box center [710, 63] width 27 height 27
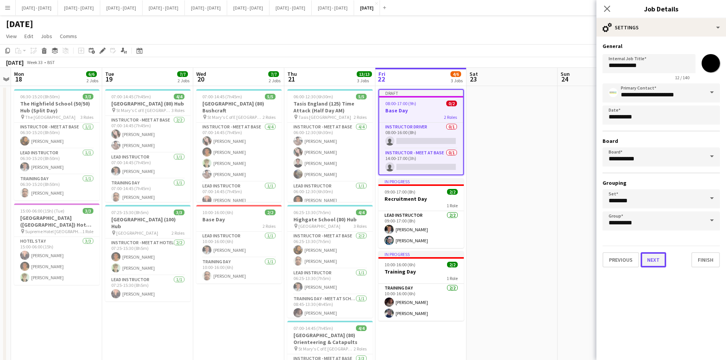
type input "*******"
click at [655, 262] on button "Next" at bounding box center [654, 259] width 26 height 15
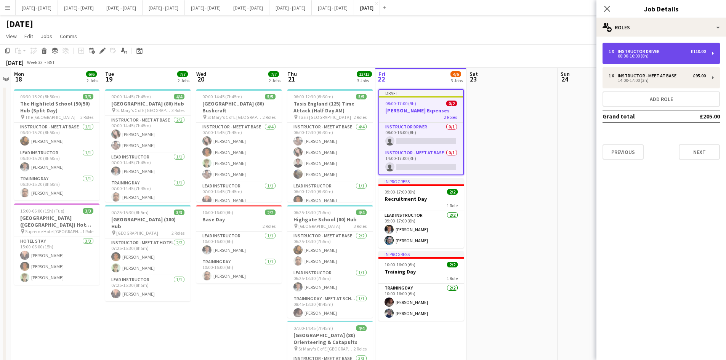
click at [648, 52] on div "Instructor Driver" at bounding box center [640, 51] width 45 height 5
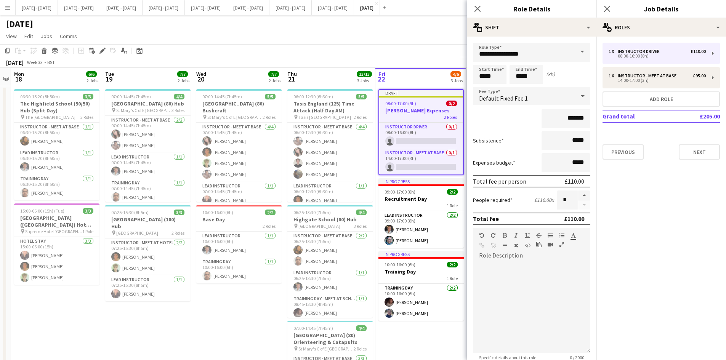
click at [576, 50] on span at bounding box center [582, 52] width 16 height 18
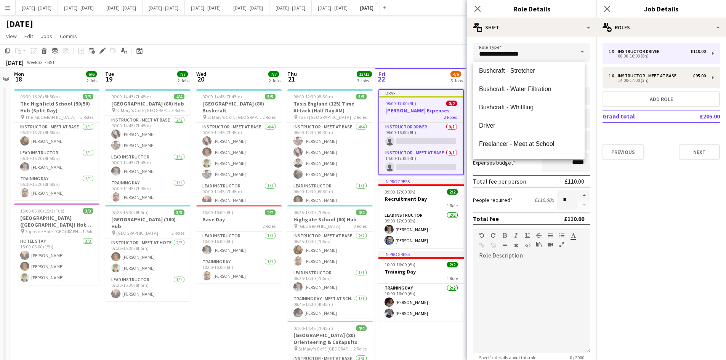
scroll to position [0, 0]
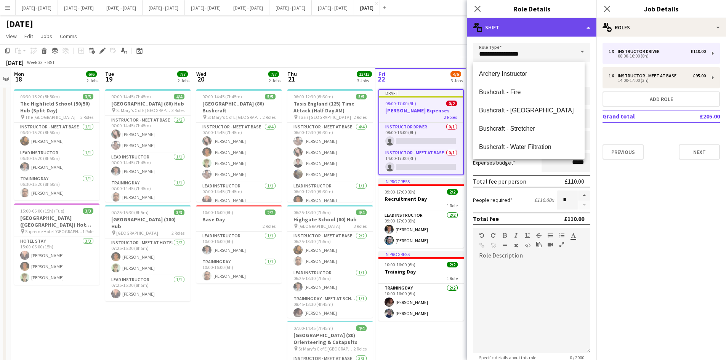
click at [588, 27] on div "multiple-actions-text Shift" at bounding box center [532, 27] width 130 height 18
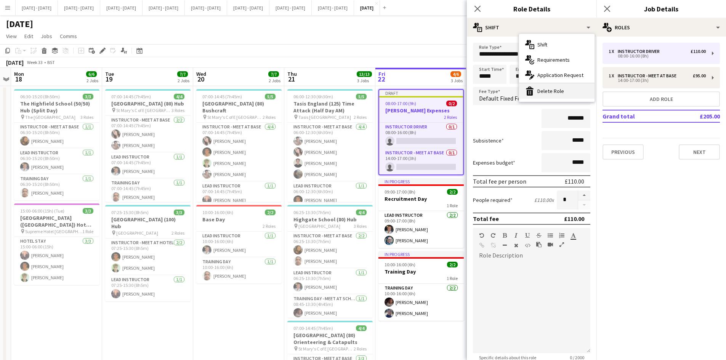
click at [558, 91] on div "bin-2 Delete Role" at bounding box center [556, 90] width 75 height 15
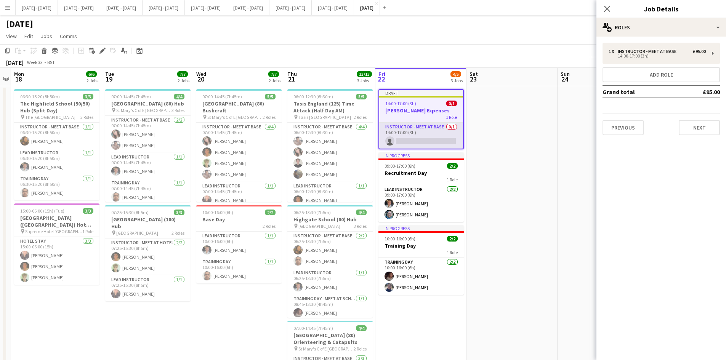
click at [425, 140] on app-card-role "Instructor - Meet at Base 0/1 14:00-17:00 (3h) single-neutral-actions" at bounding box center [421, 136] width 84 height 26
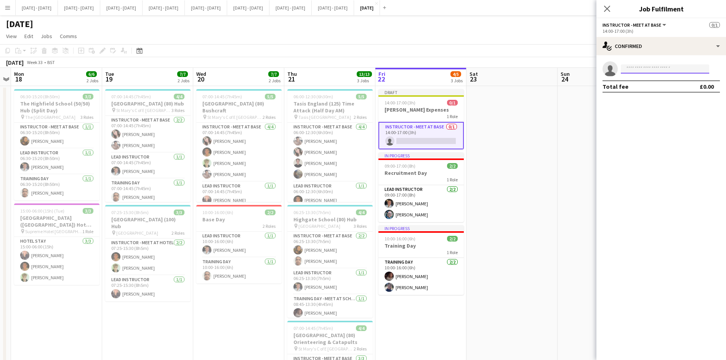
click at [643, 67] on input at bounding box center [665, 68] width 88 height 9
type input "****"
click at [650, 79] on span "[PERSON_NAME]" at bounding box center [649, 80] width 44 height 6
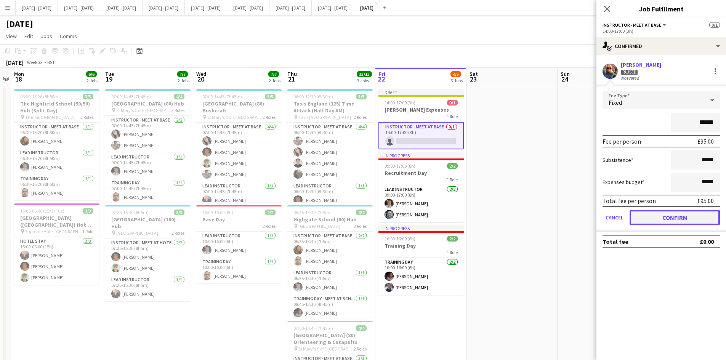
click at [670, 217] on button "Confirm" at bounding box center [675, 217] width 90 height 15
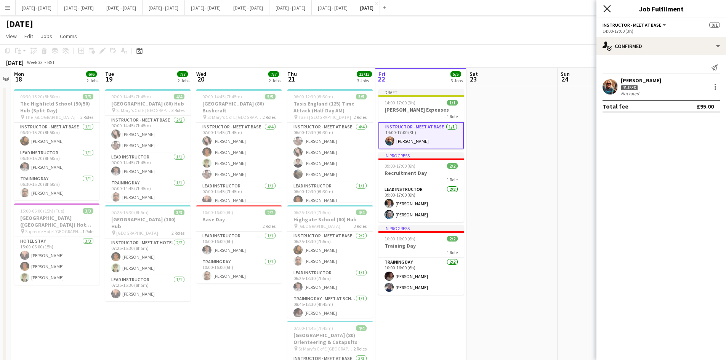
click at [610, 7] on icon "Close pop-in" at bounding box center [606, 8] width 7 height 7
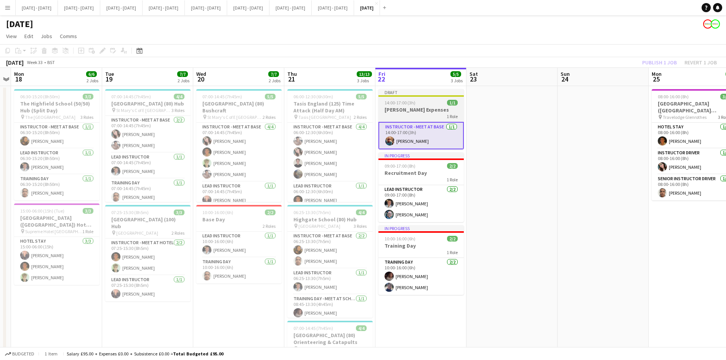
click at [422, 98] on app-job-card "Draft 14:00-17:00 (3h) 1/1 [PERSON_NAME] Expenses 1 Role Instructor - Meet at B…" at bounding box center [421, 119] width 85 height 60
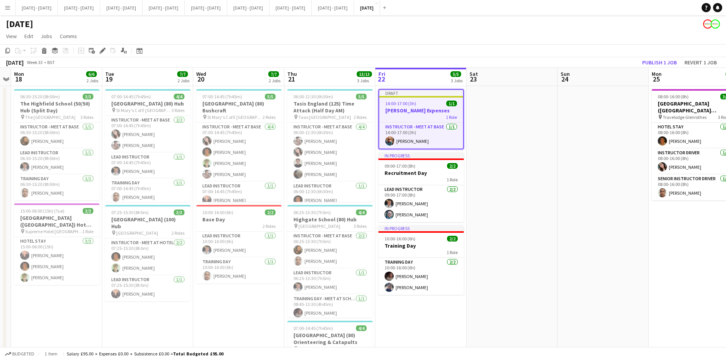
click at [425, 104] on div "14:00-17:00 (3h) 1/1" at bounding box center [421, 104] width 84 height 6
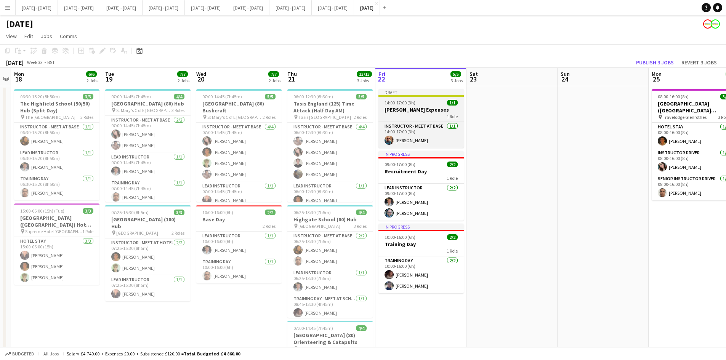
click at [425, 104] on div "14:00-17:00 (3h) 1/1" at bounding box center [421, 103] width 85 height 6
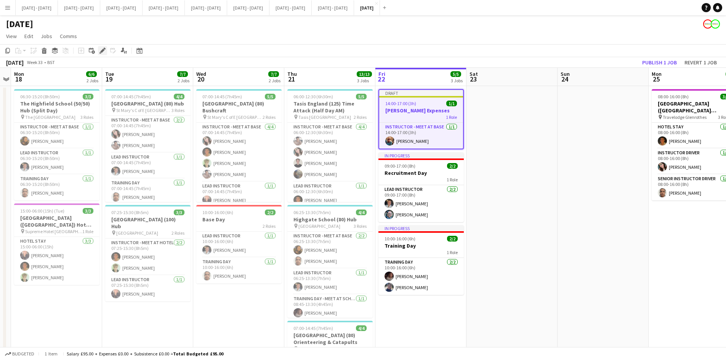
click at [101, 52] on icon at bounding box center [102, 51] width 4 height 4
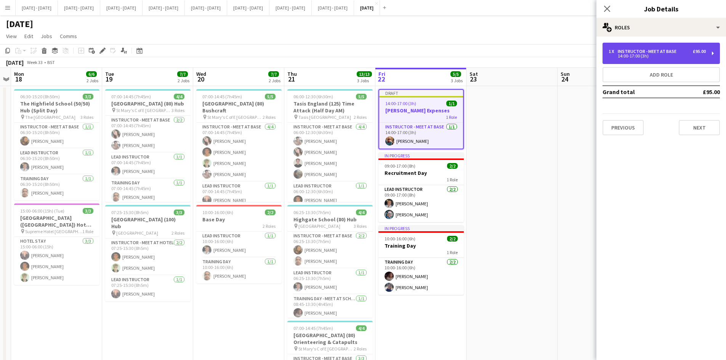
click at [659, 51] on div "Instructor - Meet at Base" at bounding box center [649, 51] width 62 height 5
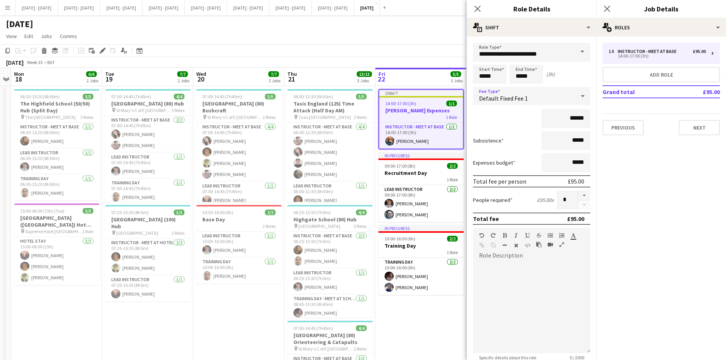
click at [578, 95] on icon at bounding box center [582, 95] width 9 height 15
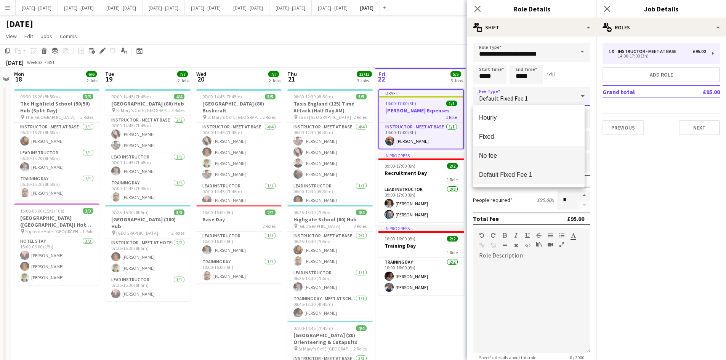
click at [508, 156] on span "No fee" at bounding box center [528, 155] width 99 height 7
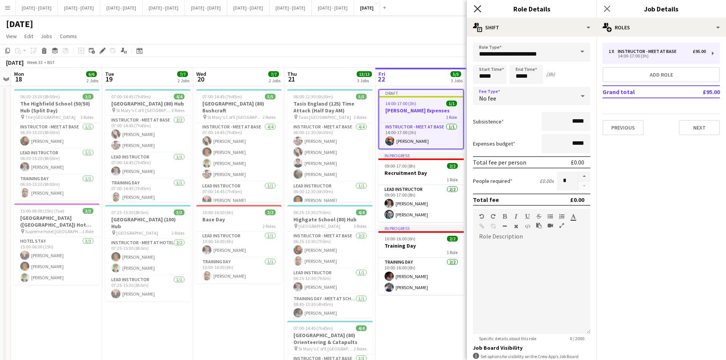
click at [478, 8] on icon at bounding box center [477, 8] width 7 height 7
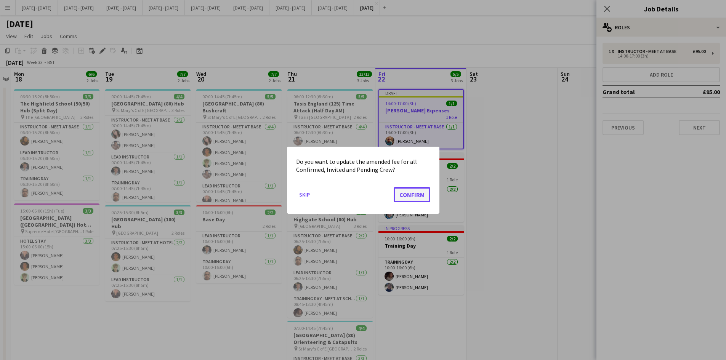
click at [406, 194] on button "Confirm" at bounding box center [412, 194] width 37 height 15
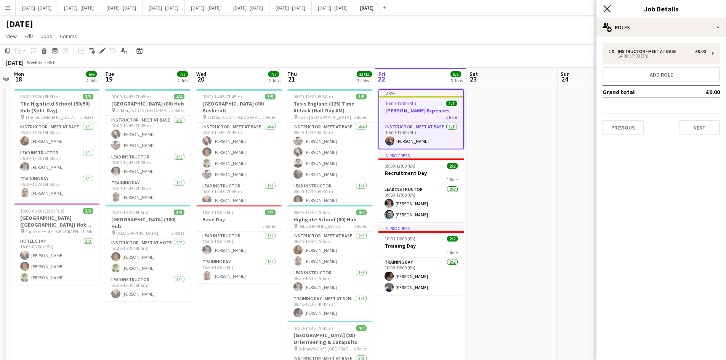
click at [606, 6] on icon "Close pop-in" at bounding box center [606, 8] width 7 height 7
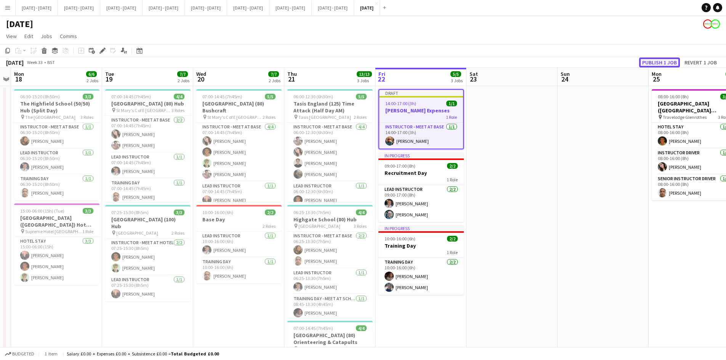
click at [659, 62] on button "Publish 1 job" at bounding box center [659, 63] width 41 height 10
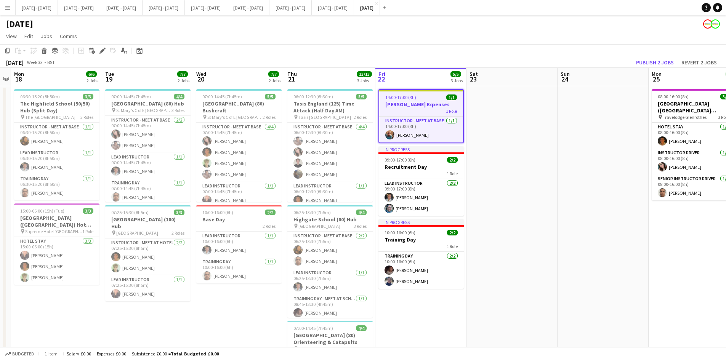
click at [422, 106] on h3 "[PERSON_NAME] Expenses" at bounding box center [421, 104] width 84 height 7
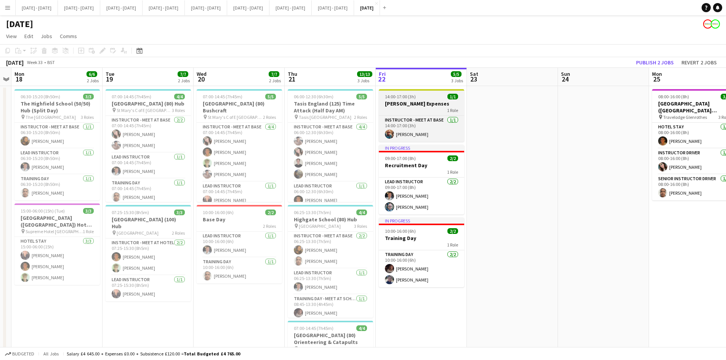
click at [423, 105] on h3 "[PERSON_NAME] Expenses" at bounding box center [421, 103] width 85 height 7
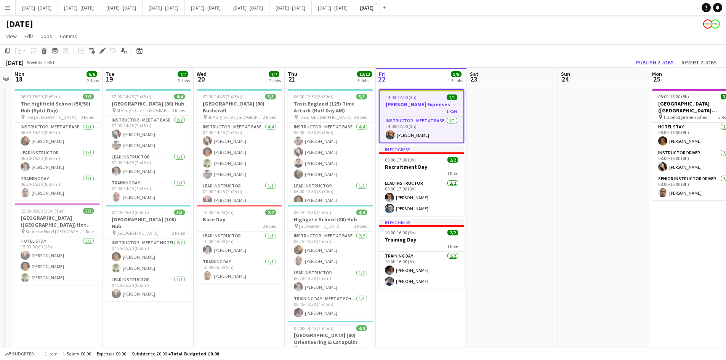
scroll to position [0, 262]
click at [423, 105] on h3 "[PERSON_NAME] Expenses" at bounding box center [422, 104] width 84 height 7
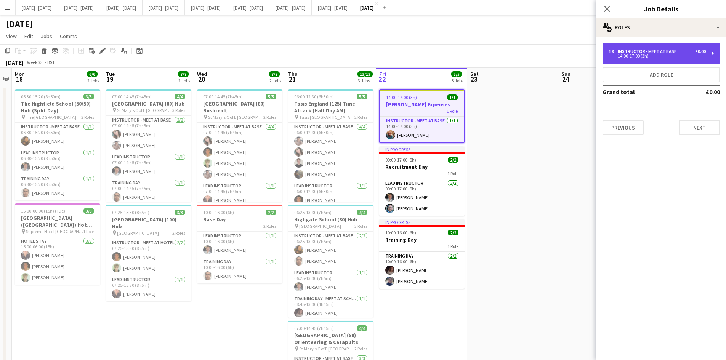
click at [631, 50] on div "Instructor - Meet at Base" at bounding box center [649, 51] width 62 height 5
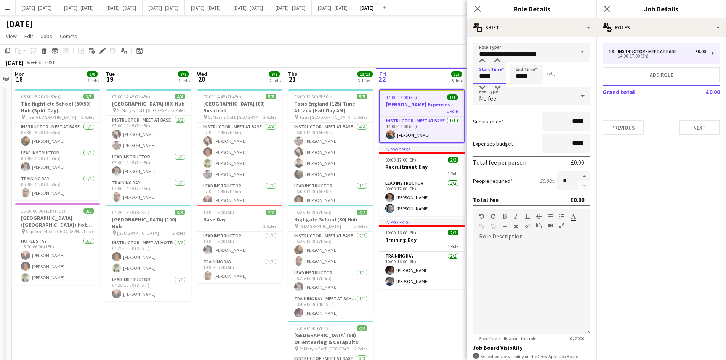
drag, startPoint x: 493, startPoint y: 75, endPoint x: 459, endPoint y: 81, distance: 34.3
click at [459, 81] on body "Menu Boards Boards Boards All jobs Status Workforce Workforce My Workforce Recr…" at bounding box center [363, 253] width 726 height 507
type input "*****"
click at [477, 4] on app-icon "Close pop-in" at bounding box center [477, 8] width 11 height 11
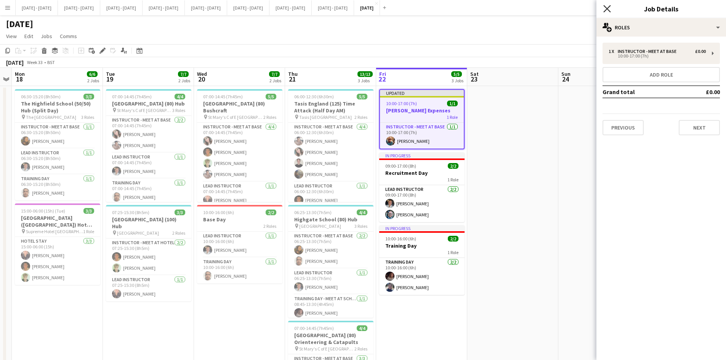
click at [606, 6] on icon "Close pop-in" at bounding box center [606, 8] width 7 height 7
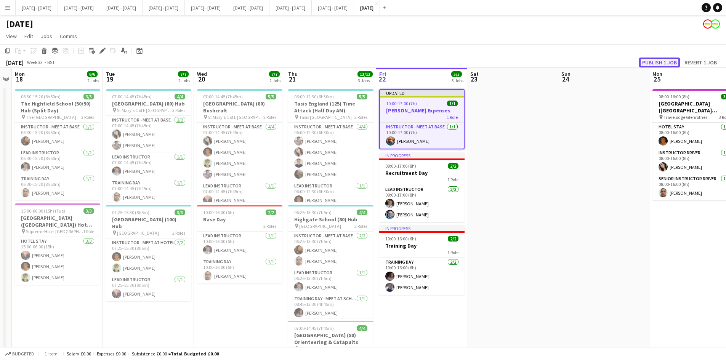
click at [650, 59] on button "Publish 1 job" at bounding box center [659, 63] width 41 height 10
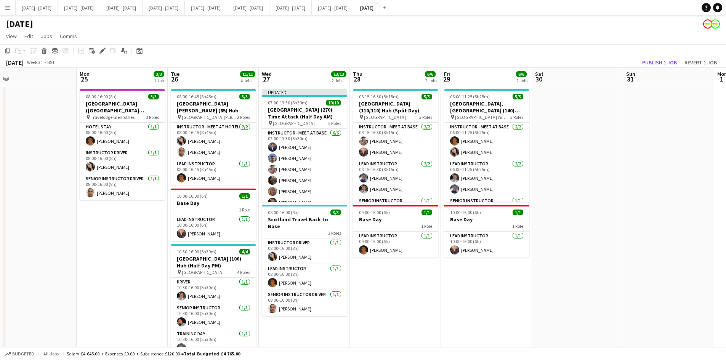
scroll to position [0, 225]
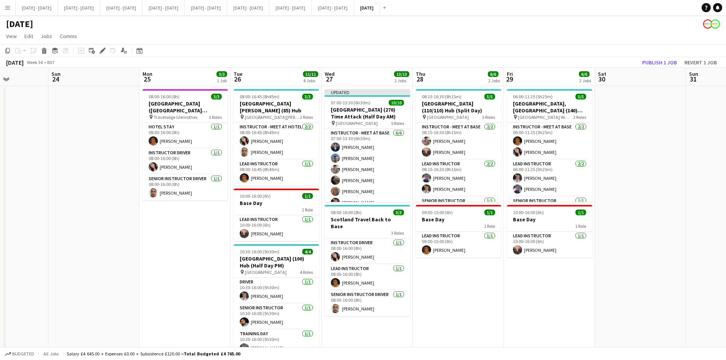
drag, startPoint x: 532, startPoint y: 127, endPoint x: 22, endPoint y: 125, distance: 510.0
click at [22, 125] on app-calendar-viewport "Thu 21 13/13 3 Jobs Fri 22 5/5 3 Jobs Sat 23 Sun 24 Mon 25 3/3 1 Job Tue 26 11/…" at bounding box center [363, 281] width 726 height 426
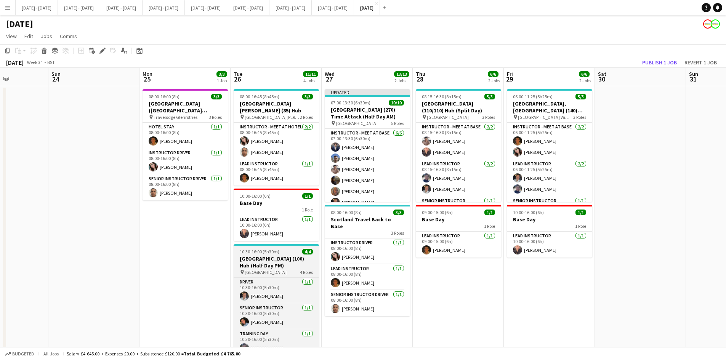
scroll to position [24, 0]
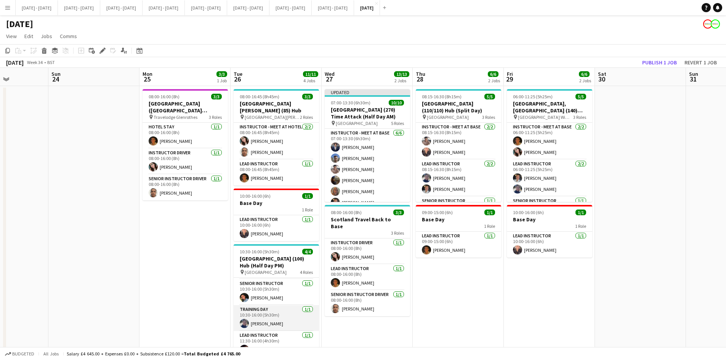
click at [261, 318] on app-card-role "Training Day [DATE] 10:30-16:00 (5h30m) [PERSON_NAME]" at bounding box center [276, 318] width 85 height 26
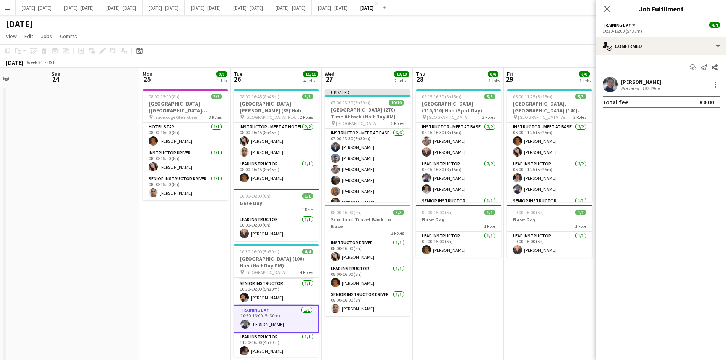
click at [623, 81] on div "[PERSON_NAME]" at bounding box center [641, 82] width 40 height 7
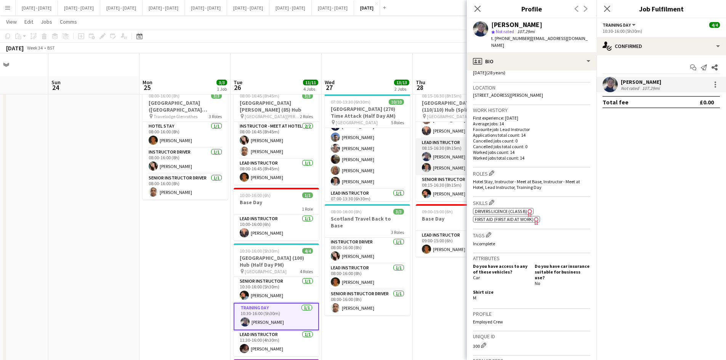
scroll to position [76, 0]
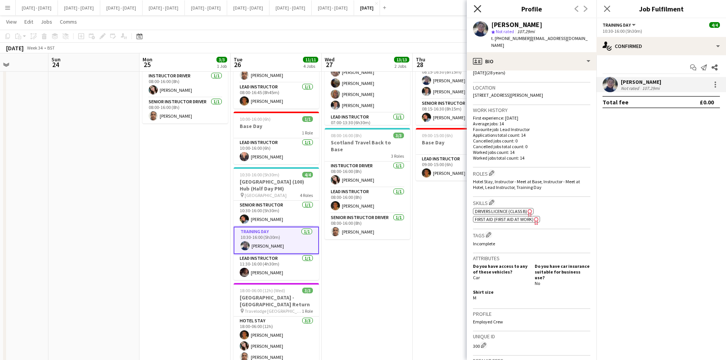
click at [478, 8] on icon at bounding box center [477, 8] width 7 height 7
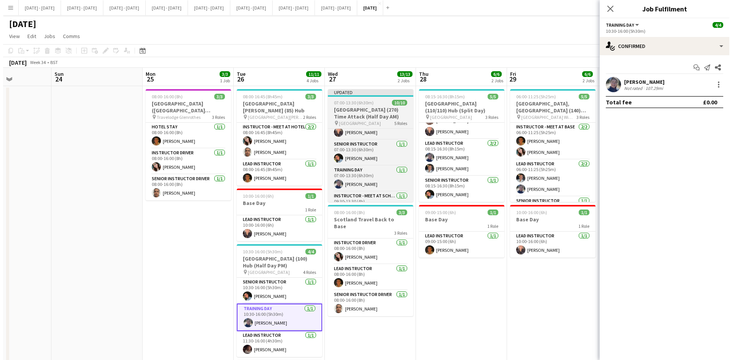
scroll to position [112, 0]
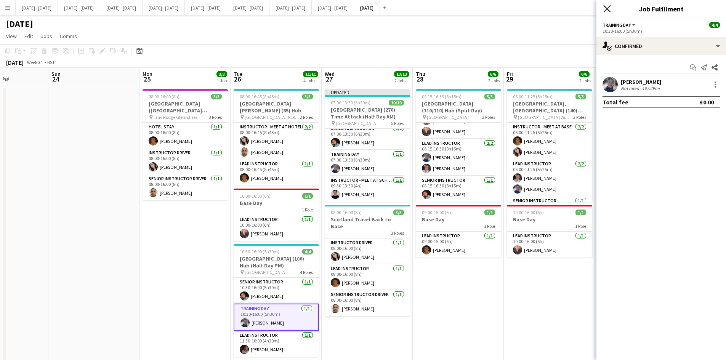
click at [608, 8] on icon at bounding box center [606, 8] width 7 height 7
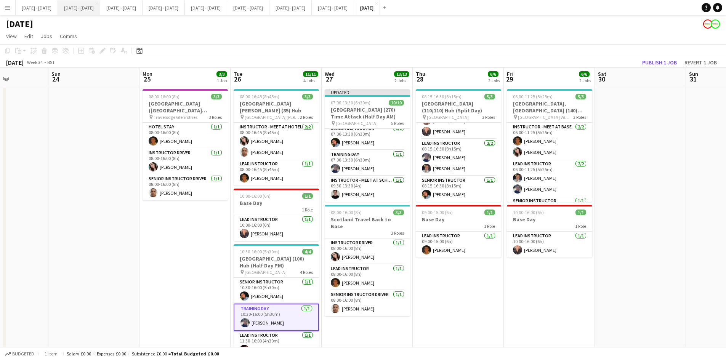
click at [78, 6] on button "[DATE] - [DATE] Close" at bounding box center [79, 7] width 42 height 15
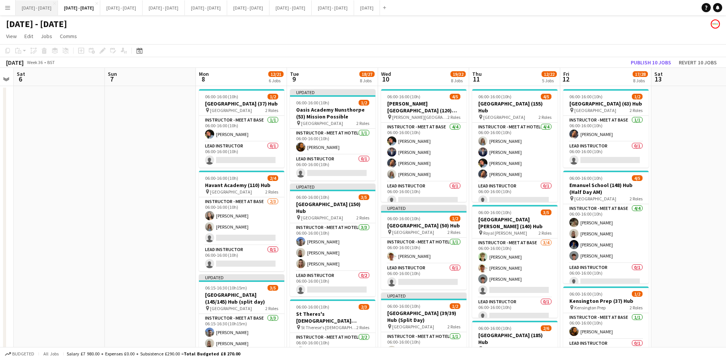
click at [37, 7] on button "[DATE] - [DATE] Close" at bounding box center [37, 7] width 42 height 15
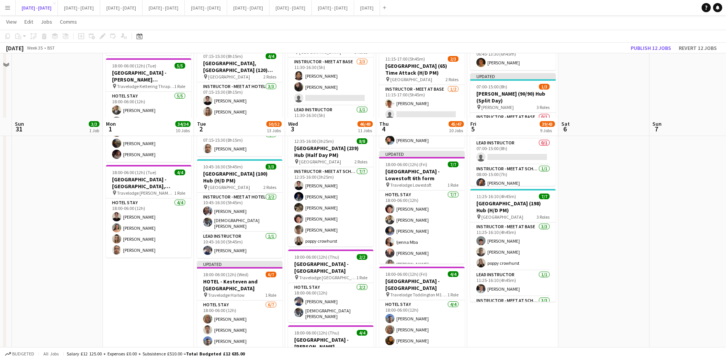
scroll to position [877, 0]
